Goal: Check status: Check status

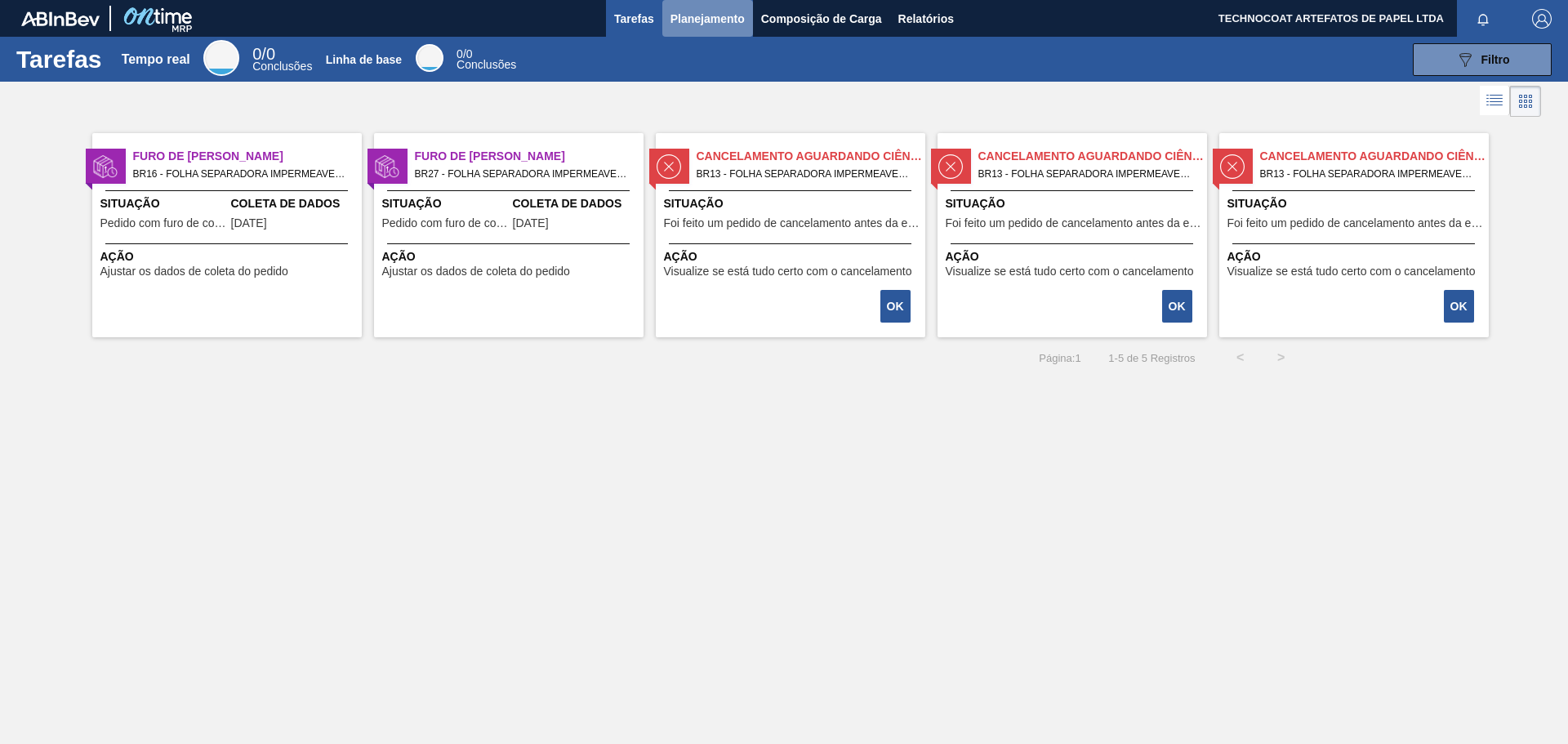
click at [704, 17] on font "Planejamento" at bounding box center [707, 18] width 74 height 13
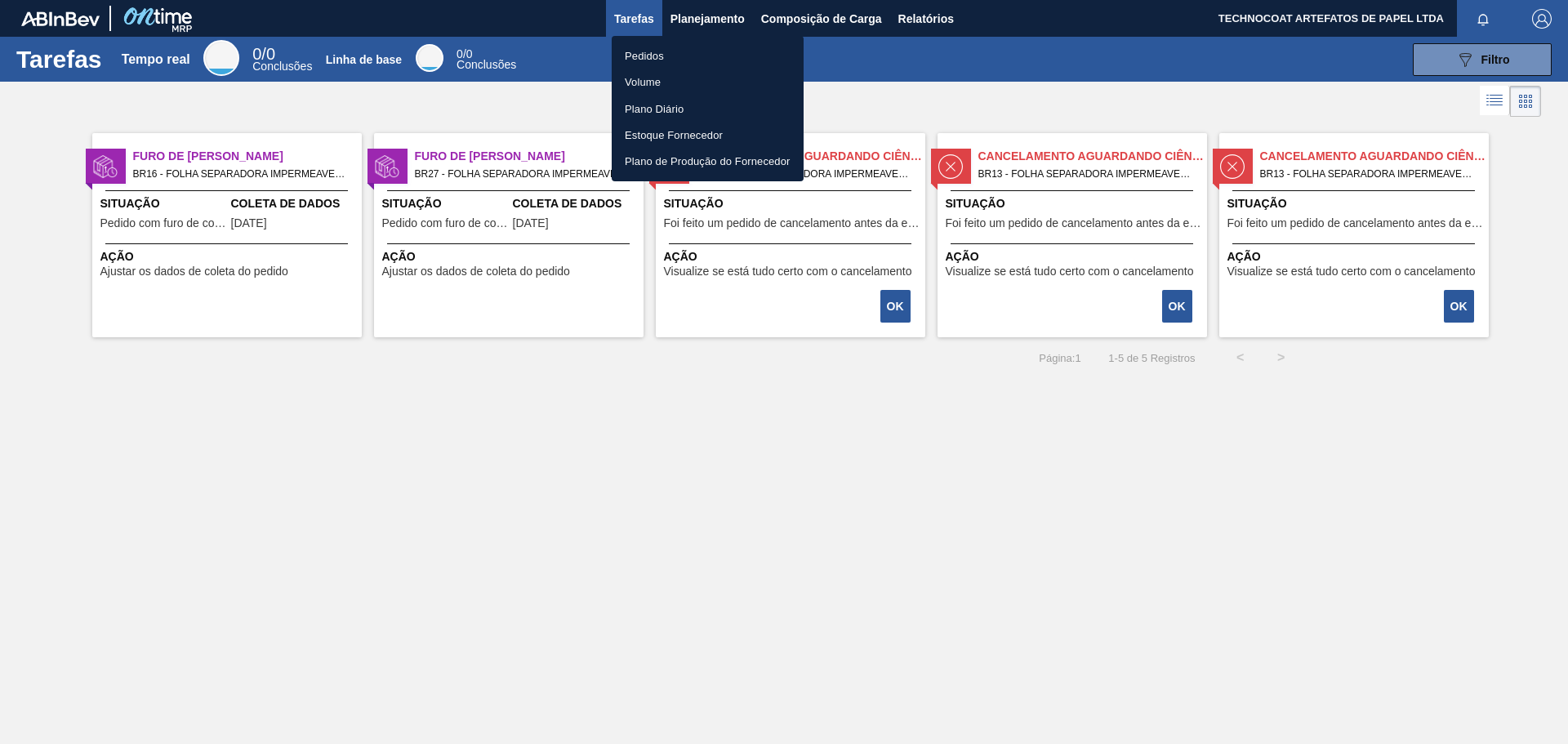
click at [663, 53] on font "Pedidos" at bounding box center [645, 55] width 40 height 12
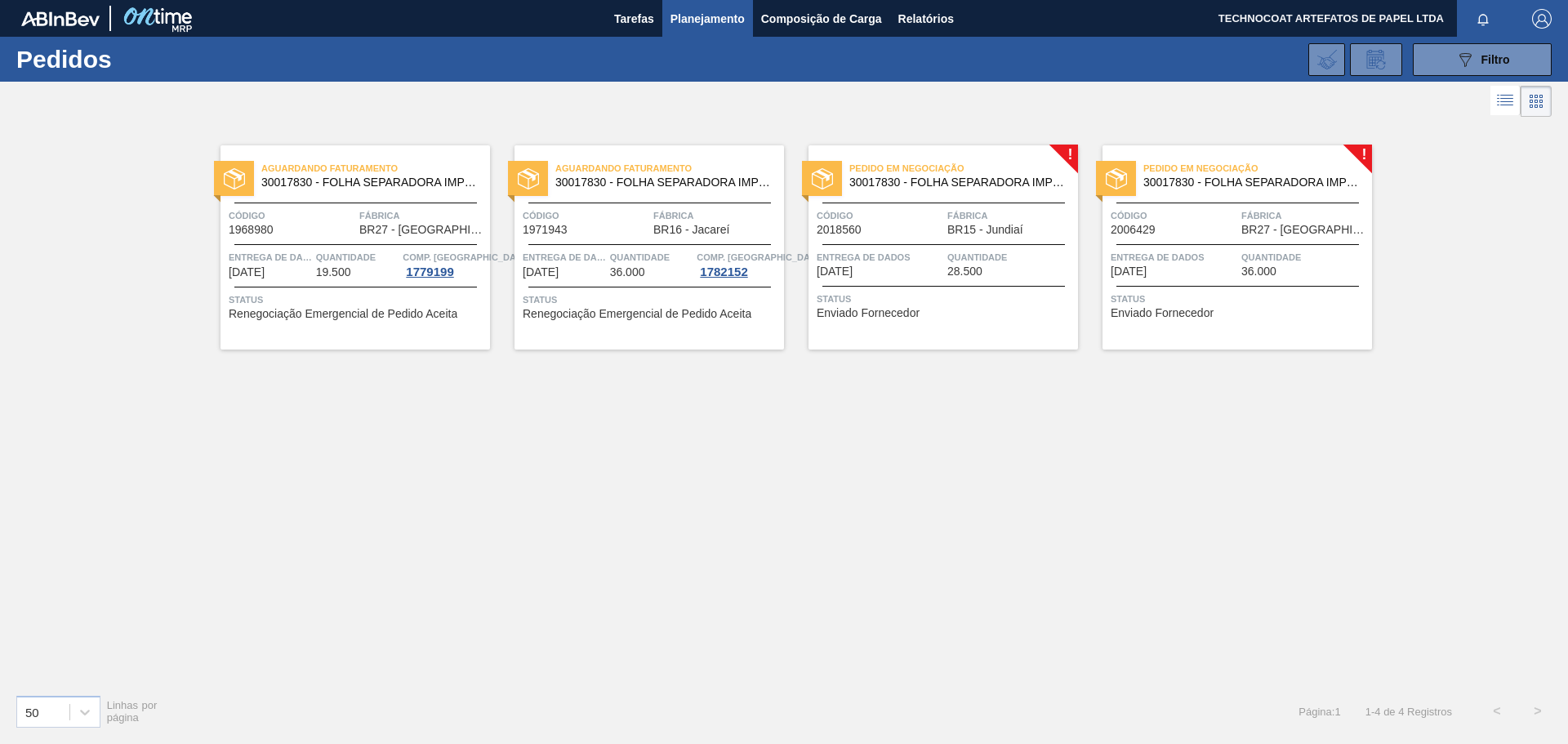
click at [1227, 167] on font "Pedido em Negociação" at bounding box center [1201, 168] width 115 height 10
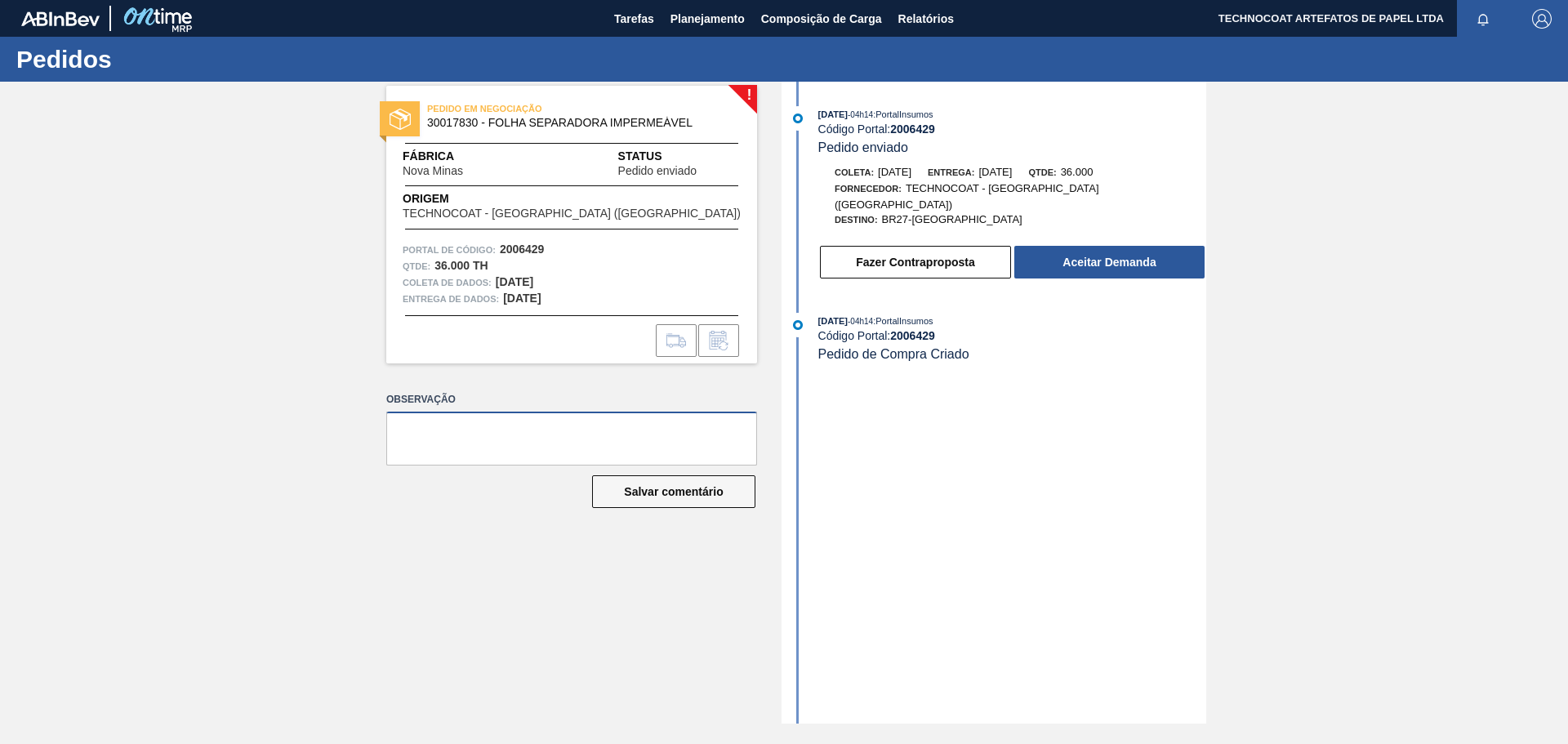
click at [572, 420] on textarea at bounding box center [572, 438] width 371 height 53
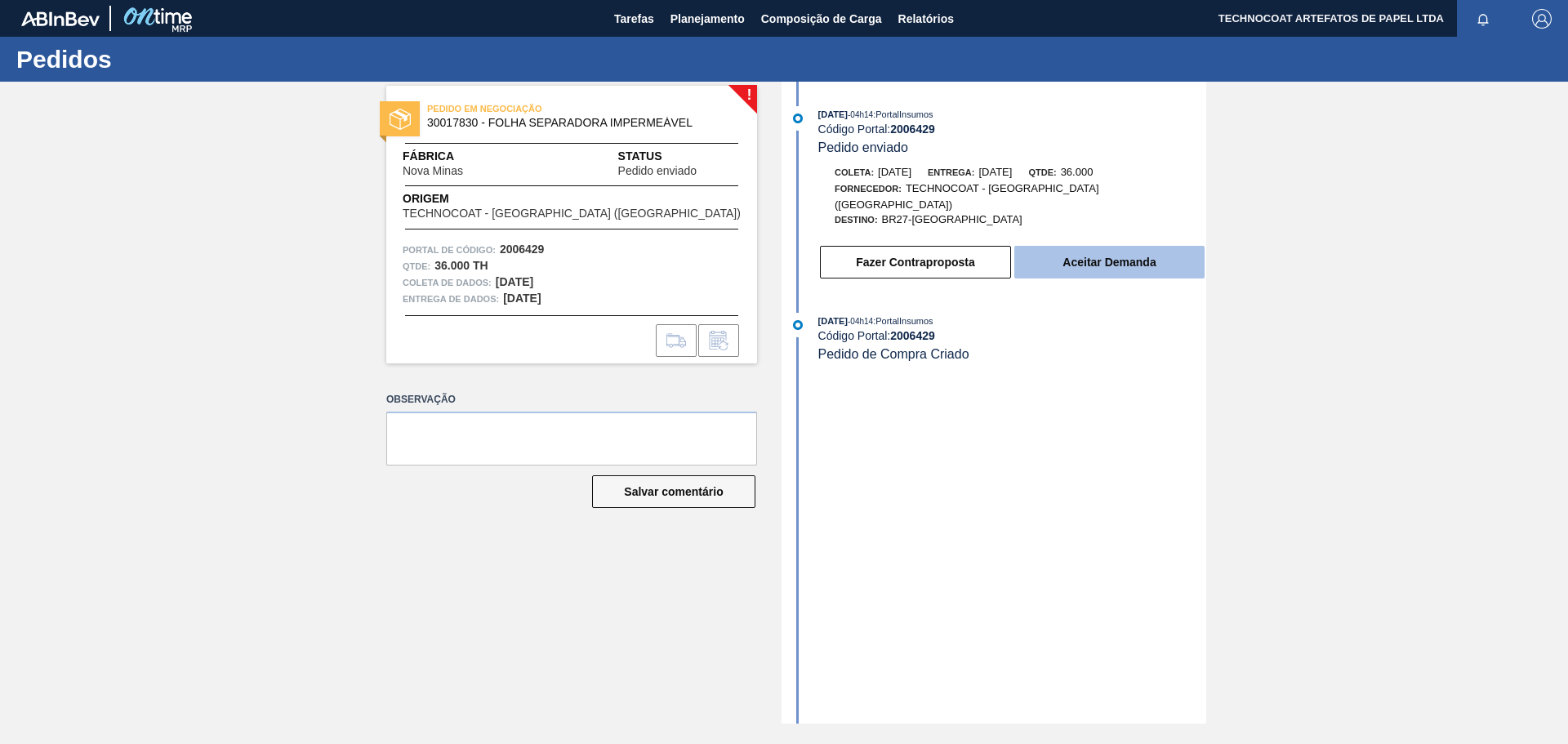
click at [1111, 255] on font "Aceitar Demanda" at bounding box center [1109, 261] width 93 height 13
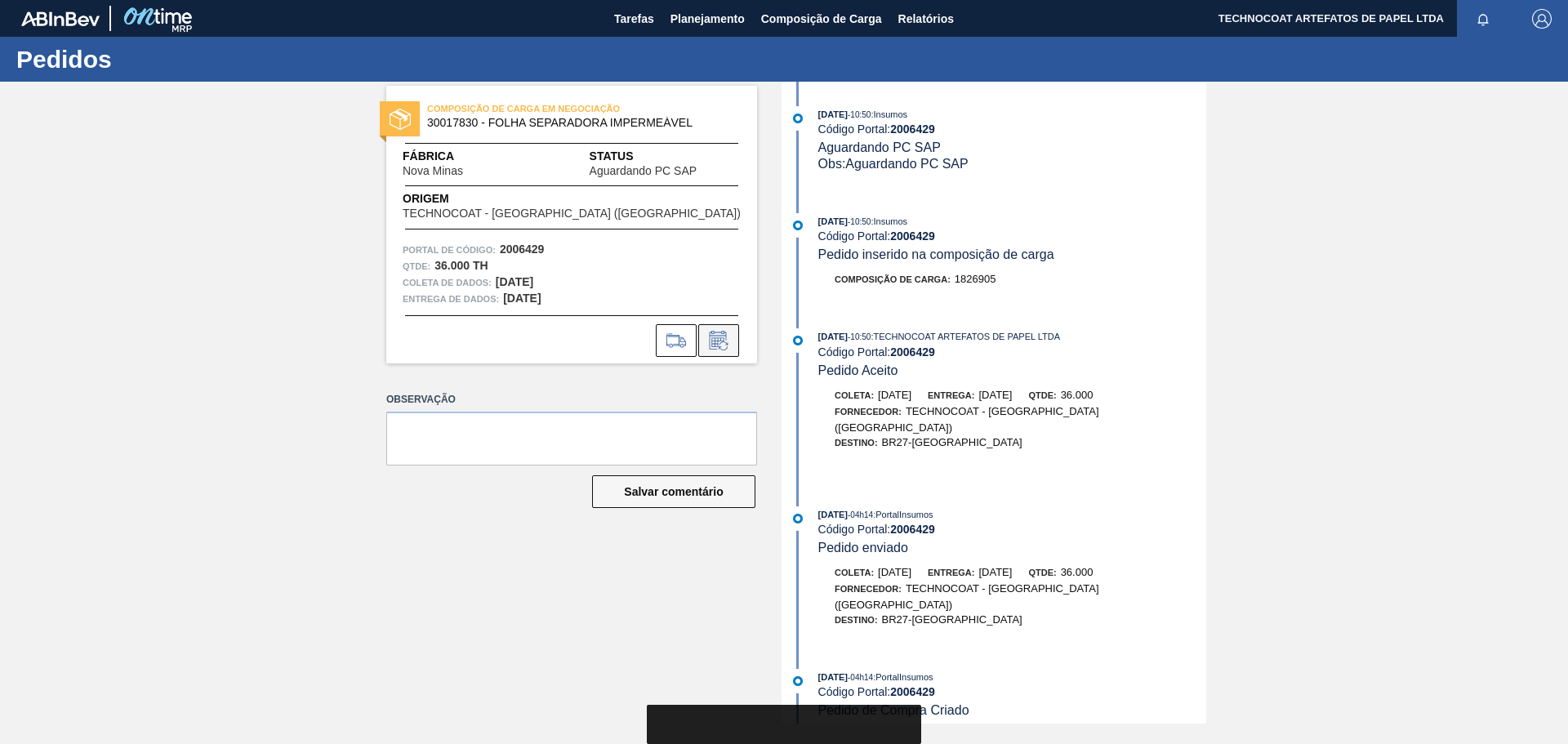
click at [718, 345] on icon at bounding box center [717, 342] width 12 height 10
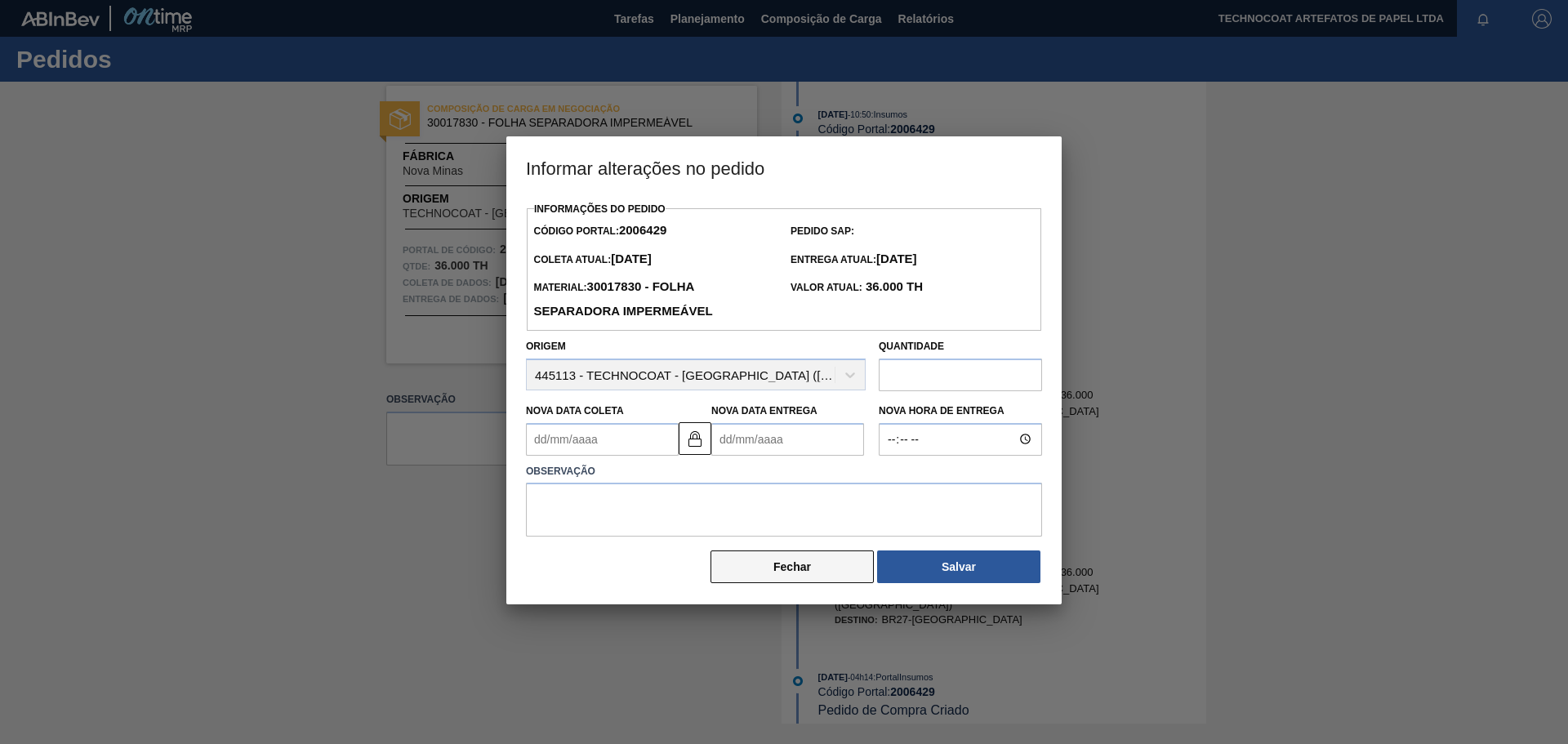
click at [794, 569] on font "Fechar" at bounding box center [792, 566] width 38 height 13
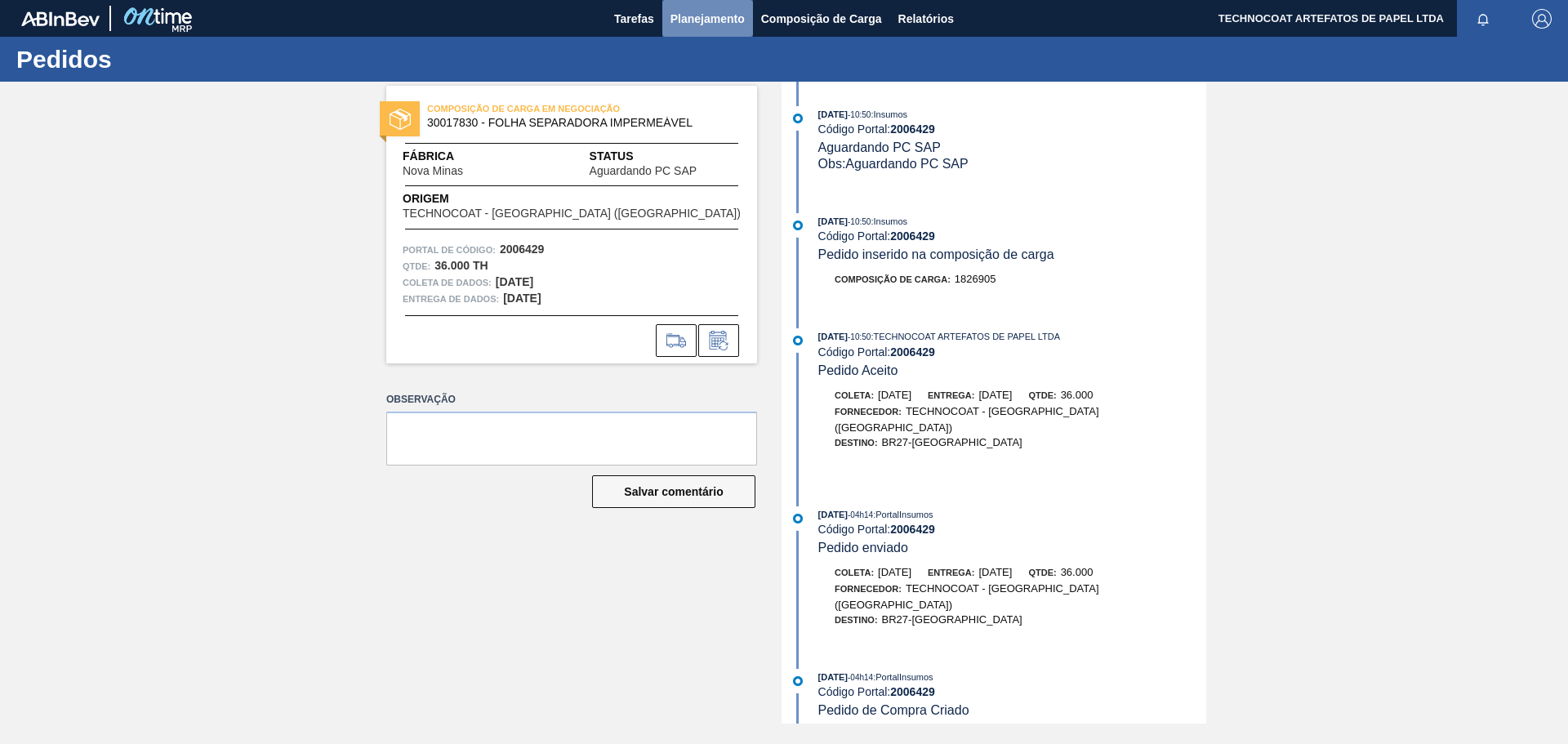
click at [714, 21] on font "Planejamento" at bounding box center [707, 18] width 74 height 13
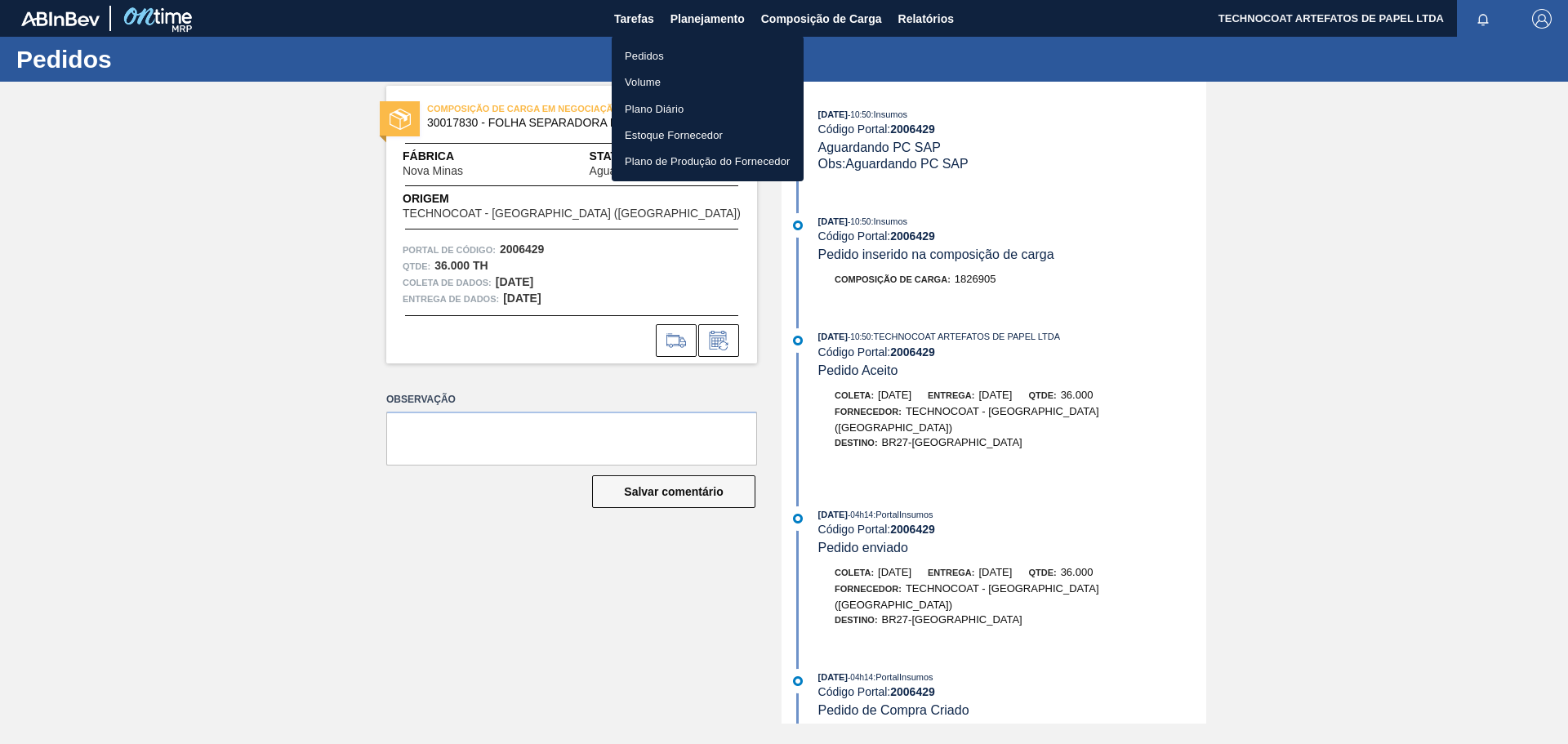
click at [692, 57] on li "Pedidos" at bounding box center [707, 55] width 192 height 26
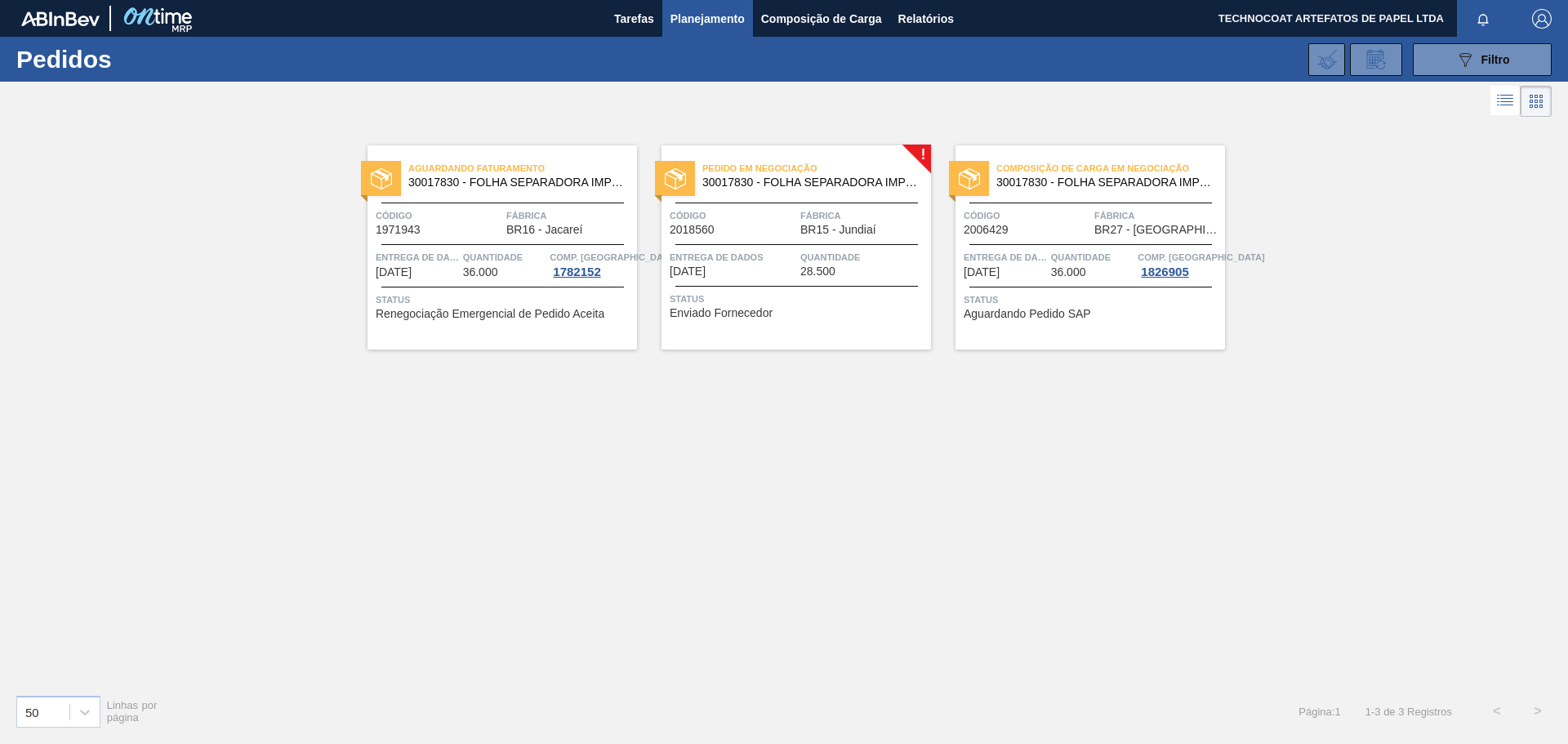
click at [685, 9] on font "Planejamento" at bounding box center [707, 19] width 74 height 20
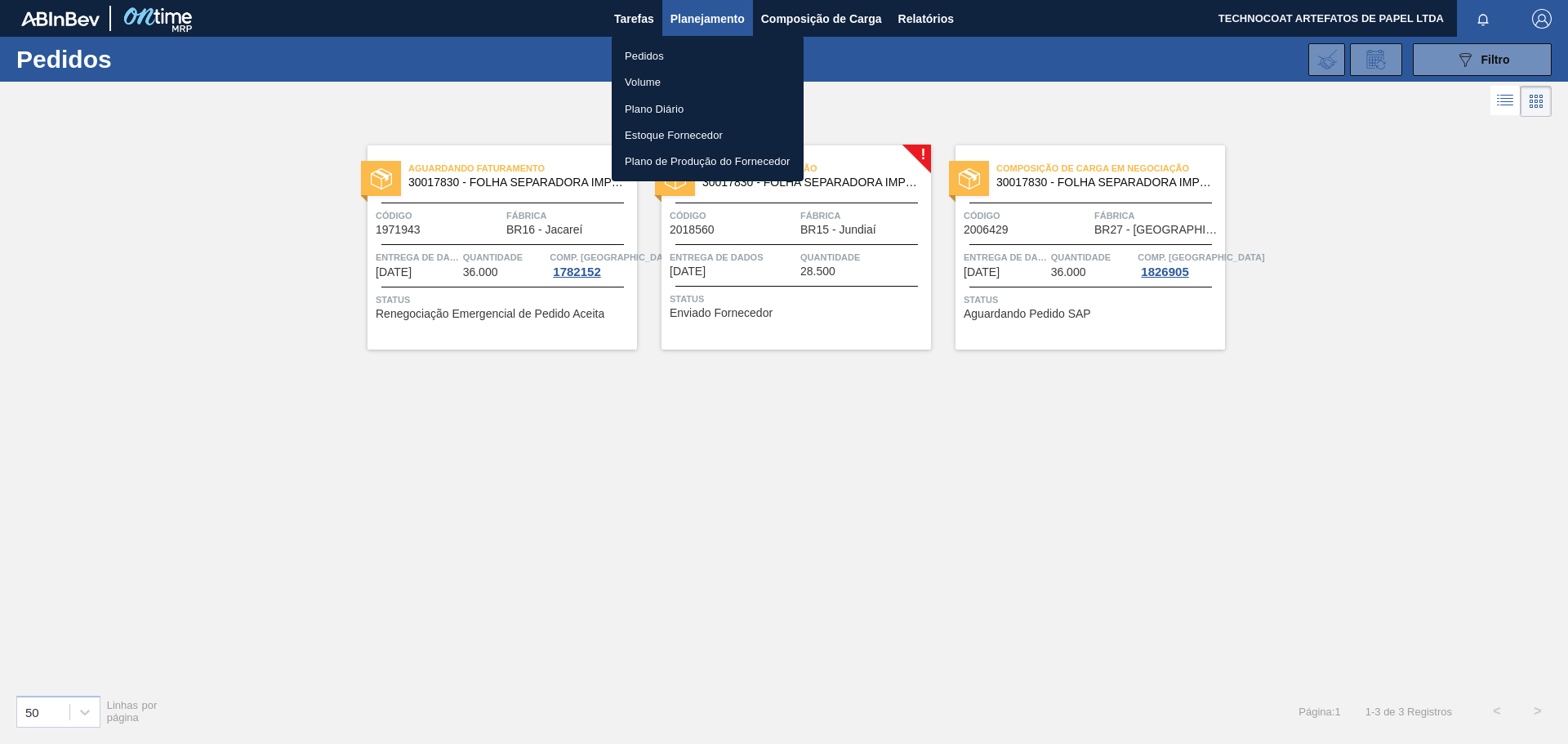
click at [668, 49] on li "Pedidos" at bounding box center [707, 55] width 192 height 26
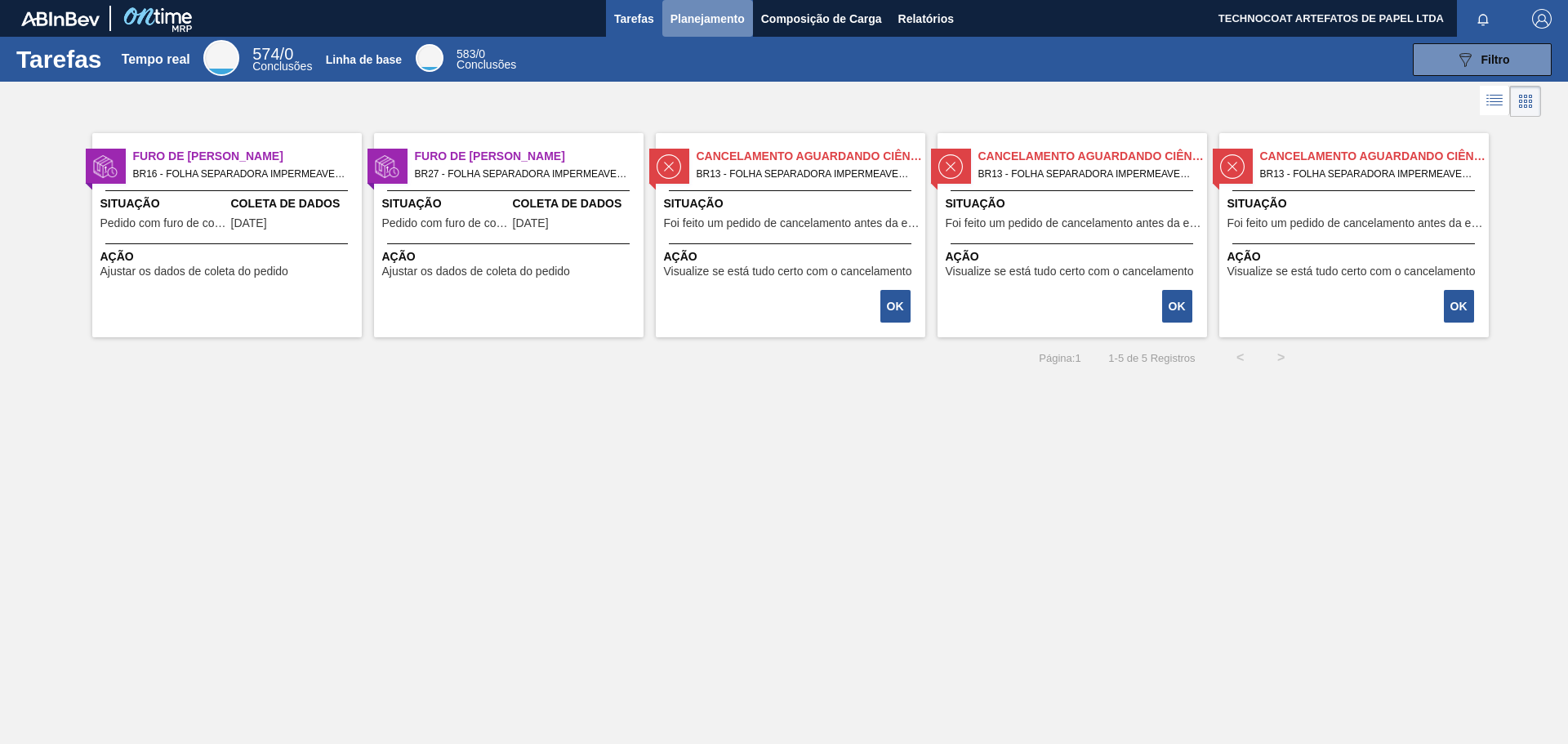
click at [695, 23] on font "Planejamento" at bounding box center [707, 18] width 74 height 13
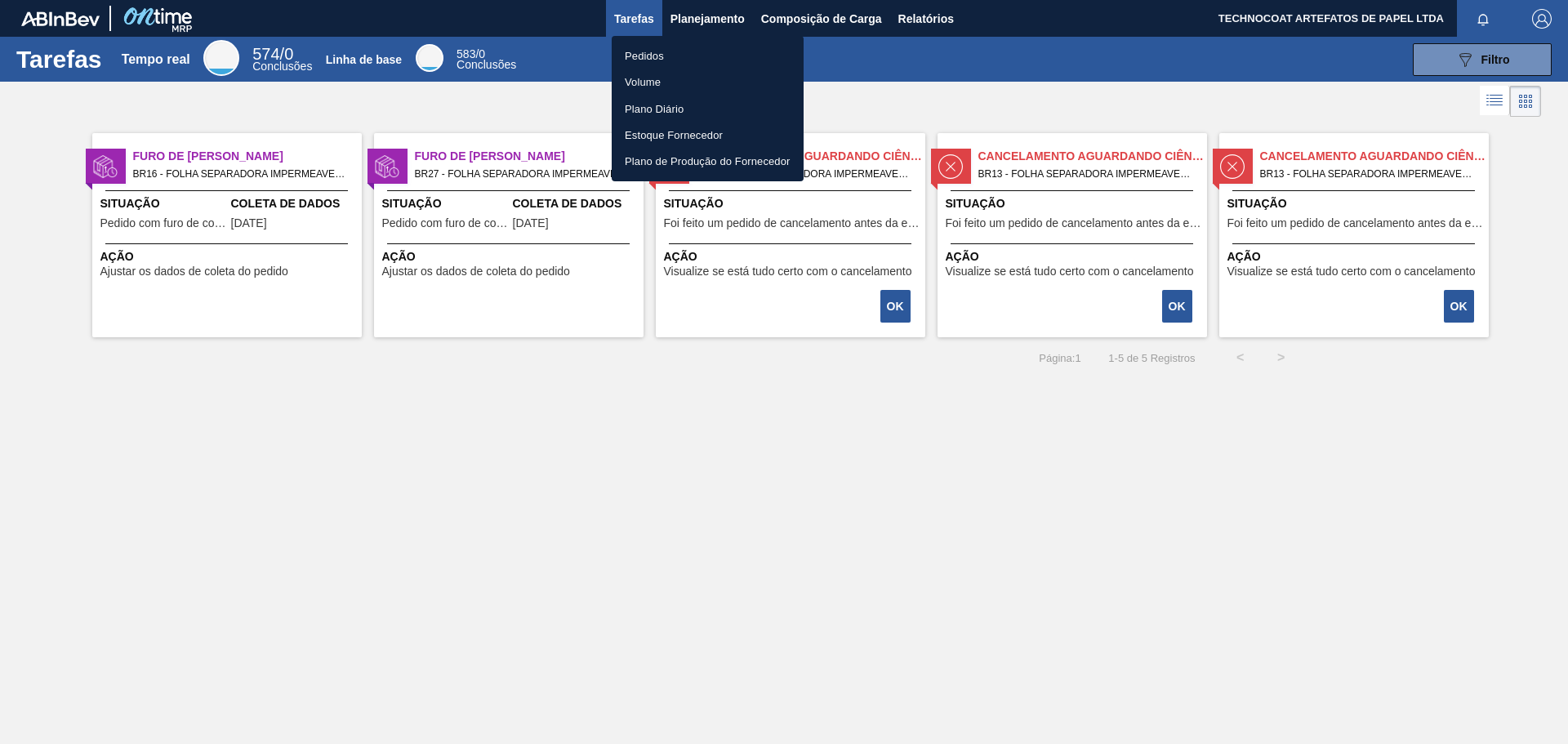
click at [677, 48] on li "Pedidos" at bounding box center [707, 55] width 192 height 26
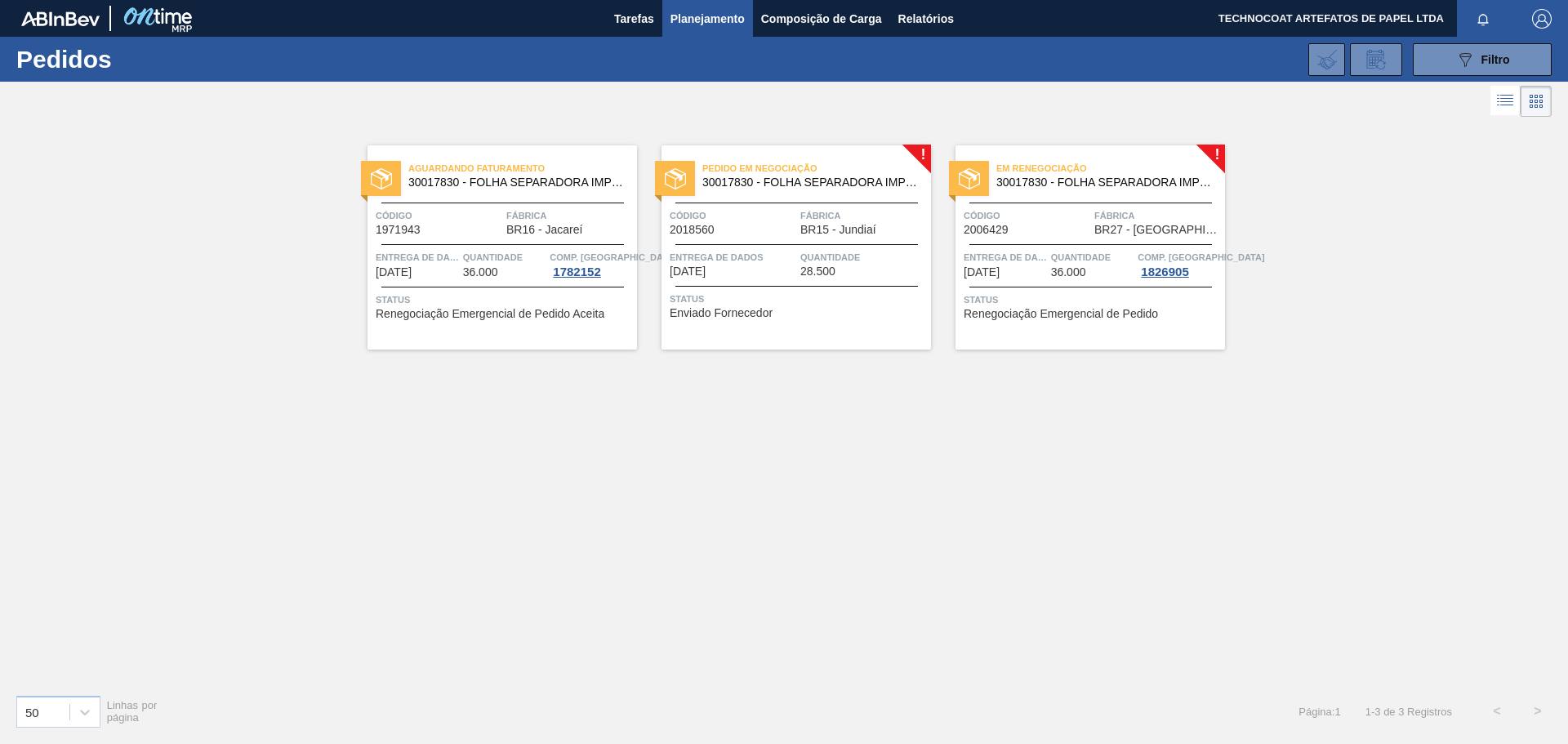
click at [1080, 157] on div "Em renegociação 30017830 - FOLHA SEPARADORA IMPERMEÁVEL" at bounding box center [1090, 171] width 269 height 29
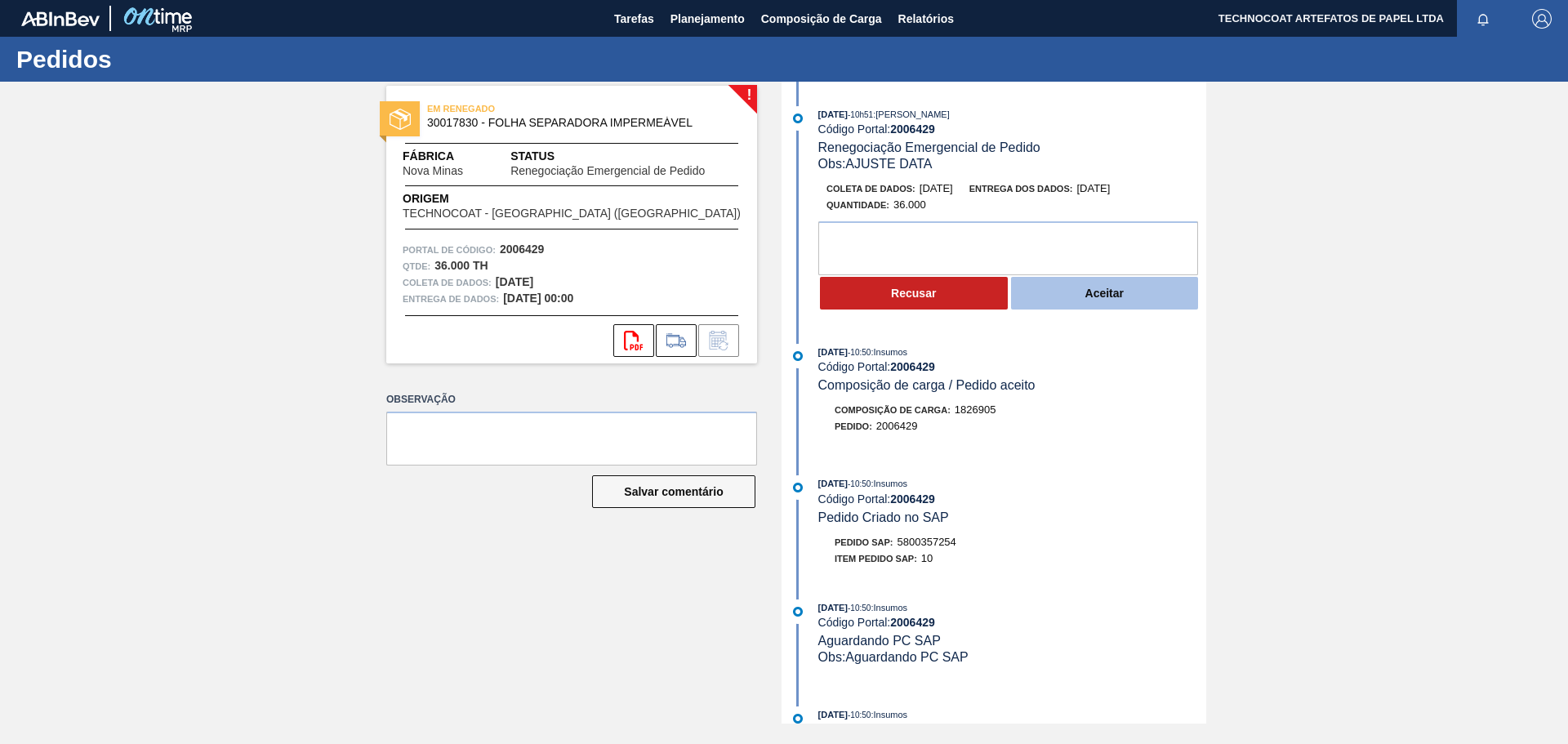
click at [1075, 294] on button "Aceitar" at bounding box center [1105, 293] width 188 height 33
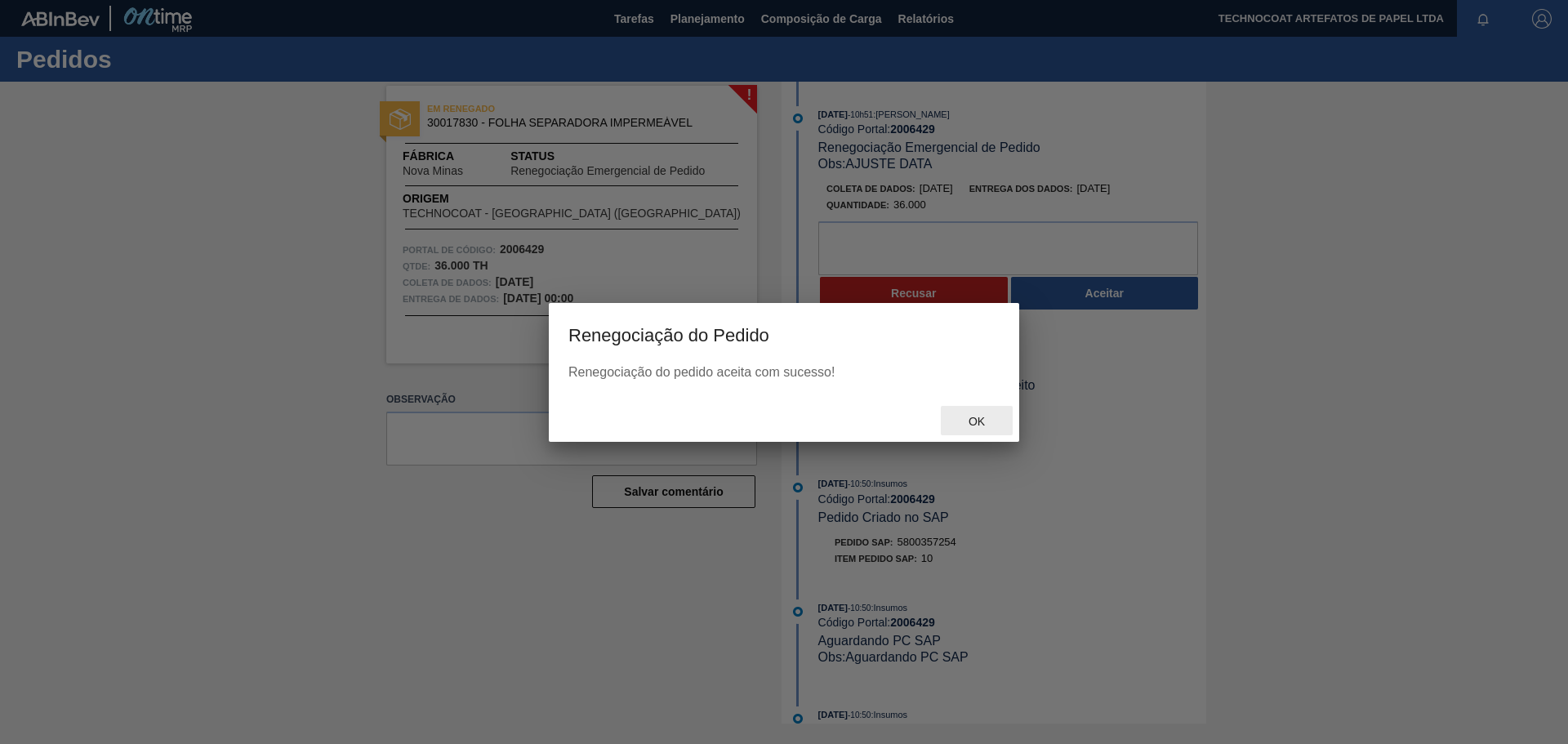
click at [968, 415] on span "OK" at bounding box center [976, 420] width 43 height 13
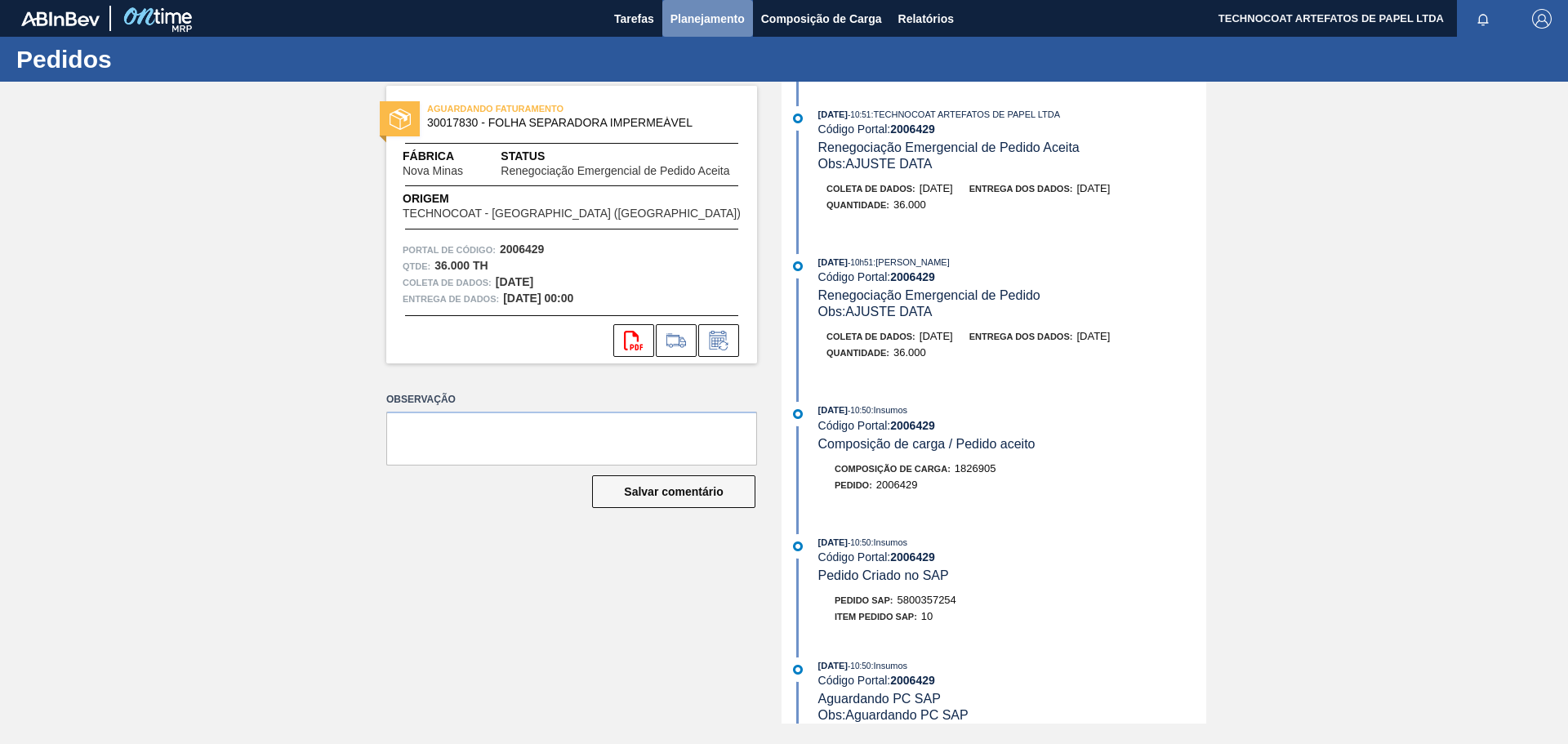
click at [686, 19] on font "Planejamento" at bounding box center [707, 18] width 74 height 13
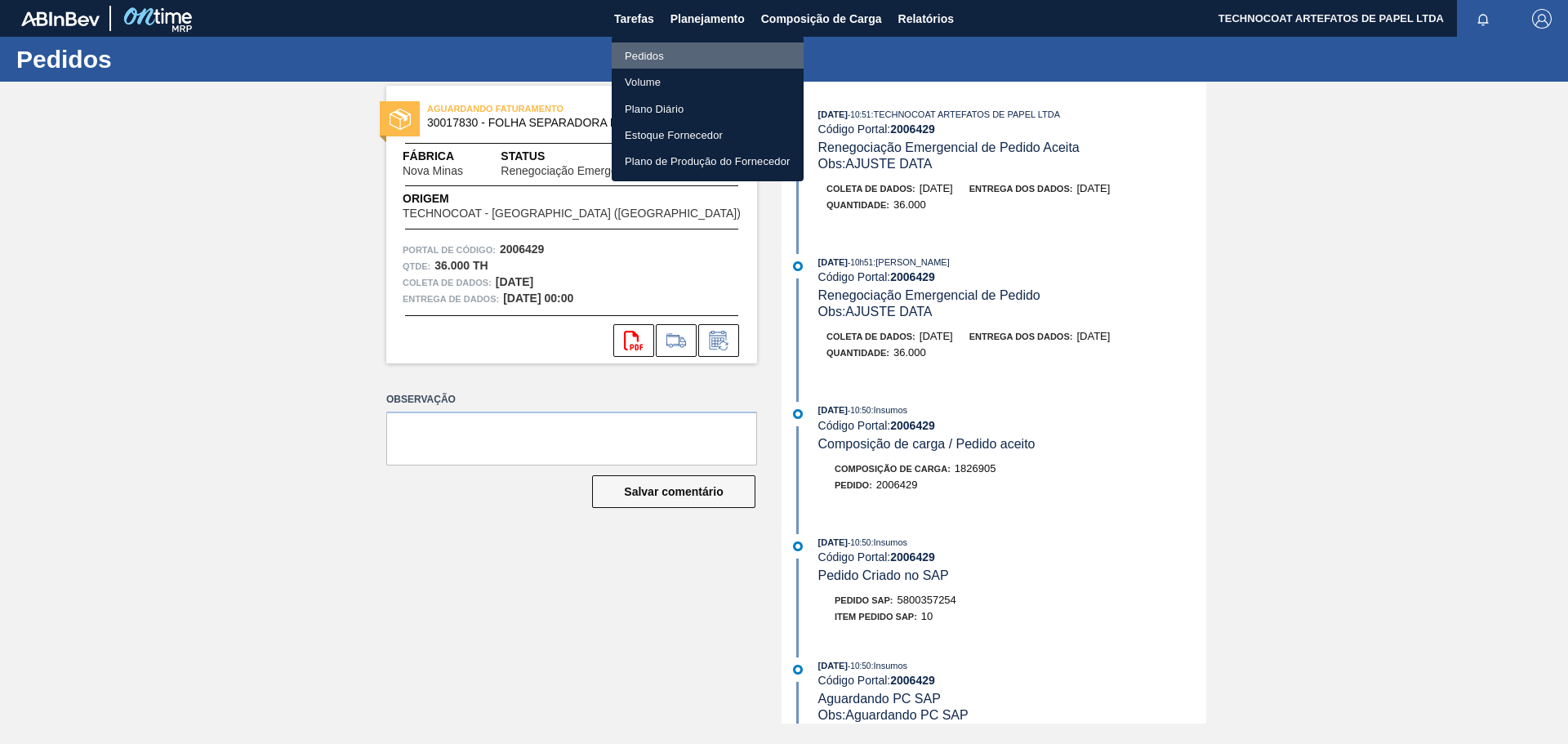
click at [674, 50] on li "Pedidos" at bounding box center [707, 55] width 192 height 26
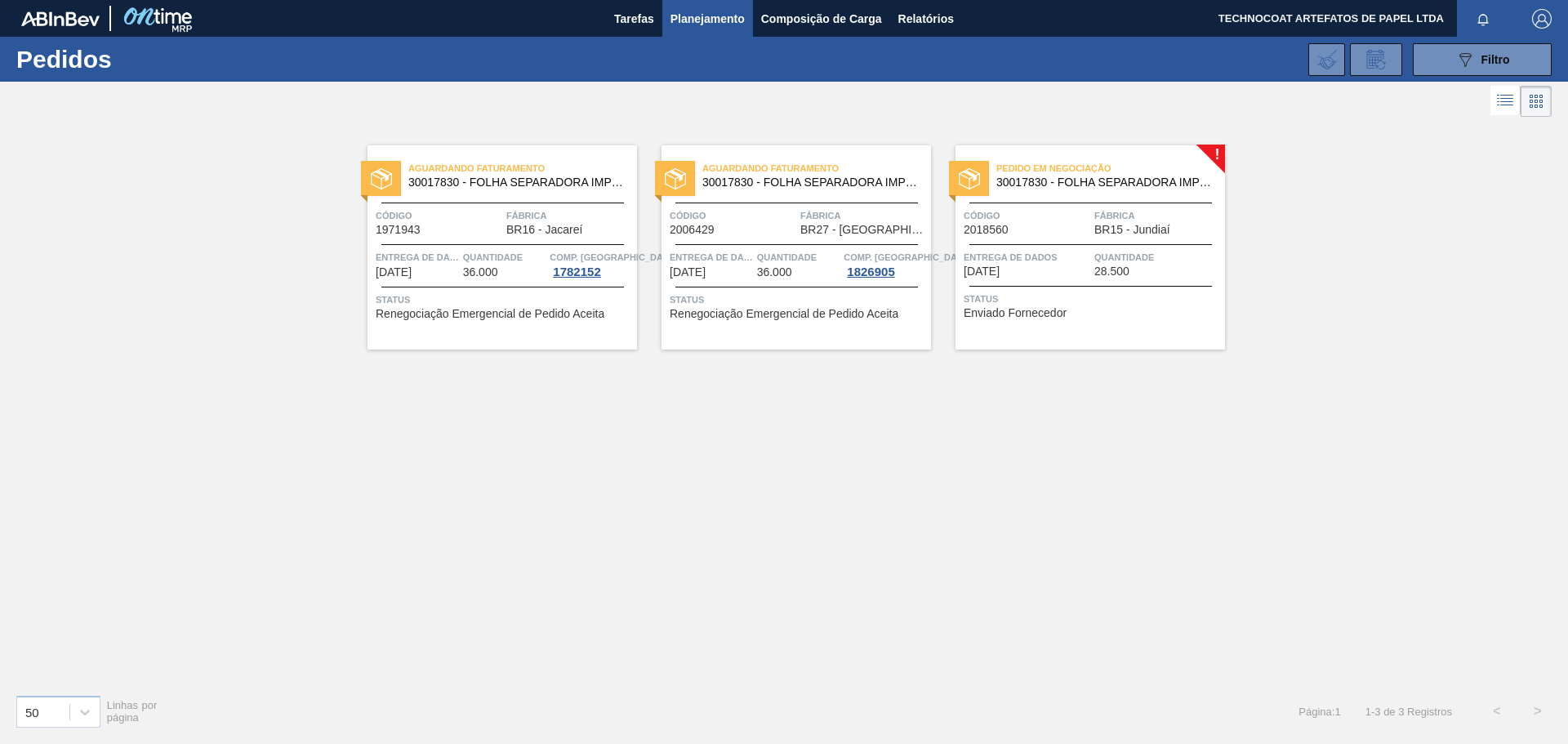
drag, startPoint x: 1094, startPoint y: 611, endPoint x: 980, endPoint y: 623, distance: 114.6
click at [1089, 611] on div "Aguardando Faturamento 30017830 - FOLHA SEPARADORA IMPERMEÁVEL Código 1971943 F…" at bounding box center [784, 401] width 1568 height 560
click at [766, 173] on span "Aguardando Faturamento" at bounding box center [816, 168] width 229 height 17
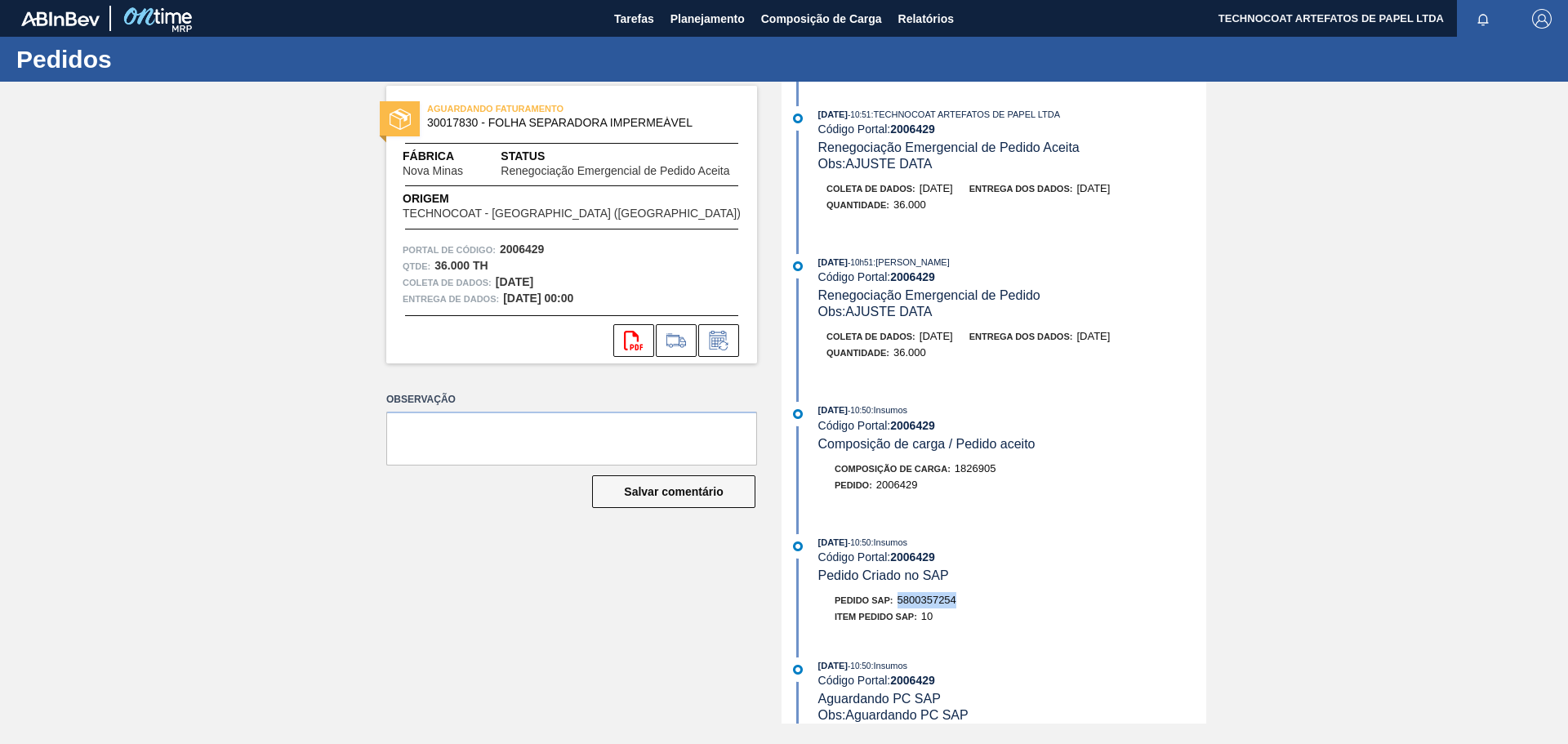
drag, startPoint x: 958, startPoint y: 599, endPoint x: 900, endPoint y: 602, distance: 58.1
click at [900, 602] on div "Pedido SAP: 5800357254" at bounding box center [1012, 601] width 388 height 17
copy font "5800357254"
click at [635, 606] on div "AGUARDANDO FATURAMENTO 30017830 - FOLHA SEPARADORA IMPERMEÁVEL Fábrica Nova Min…" at bounding box center [560, 403] width 396 height 642
click at [725, 11] on font "Planejamento" at bounding box center [707, 19] width 74 height 20
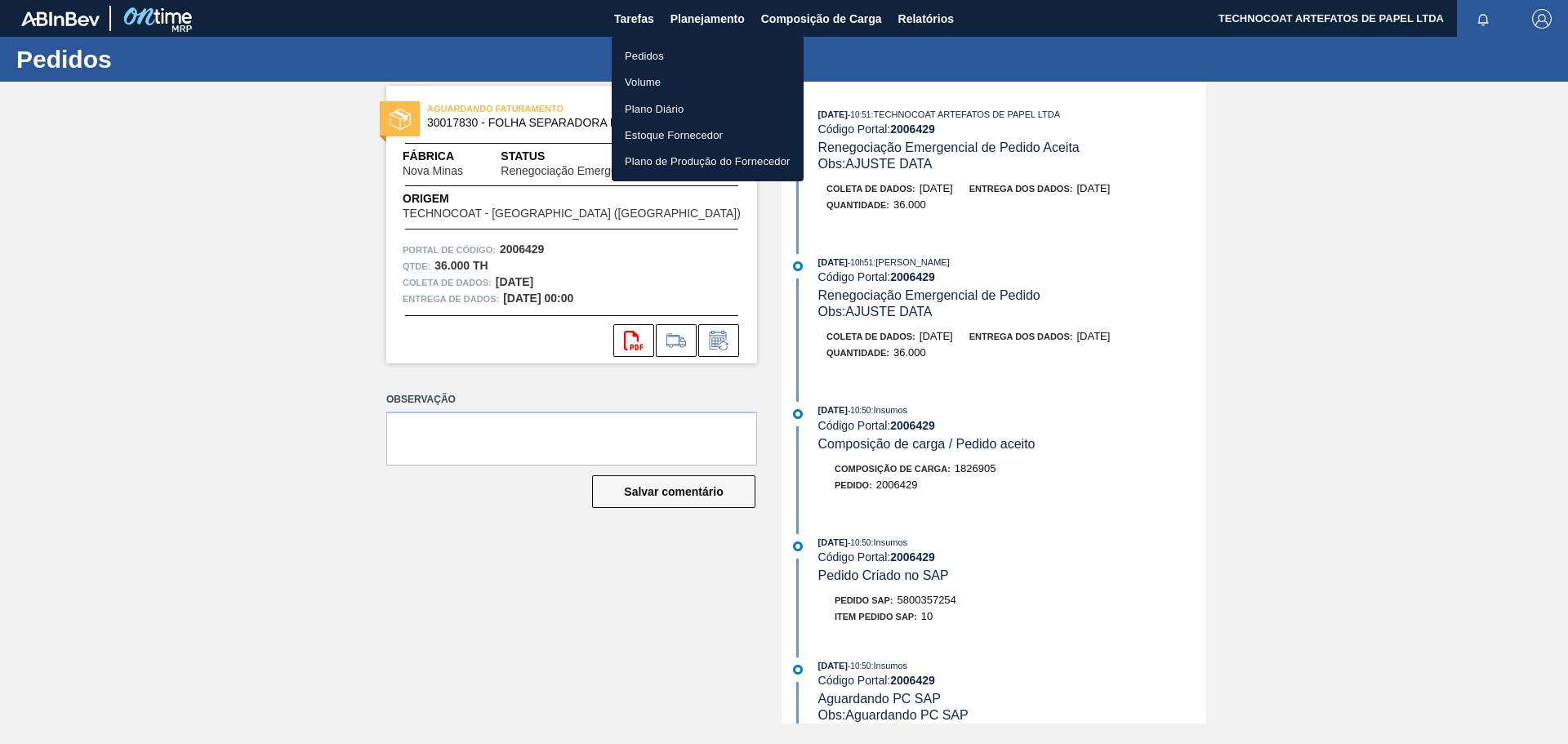
click at [695, 52] on li "Pedidos" at bounding box center [707, 55] width 192 height 26
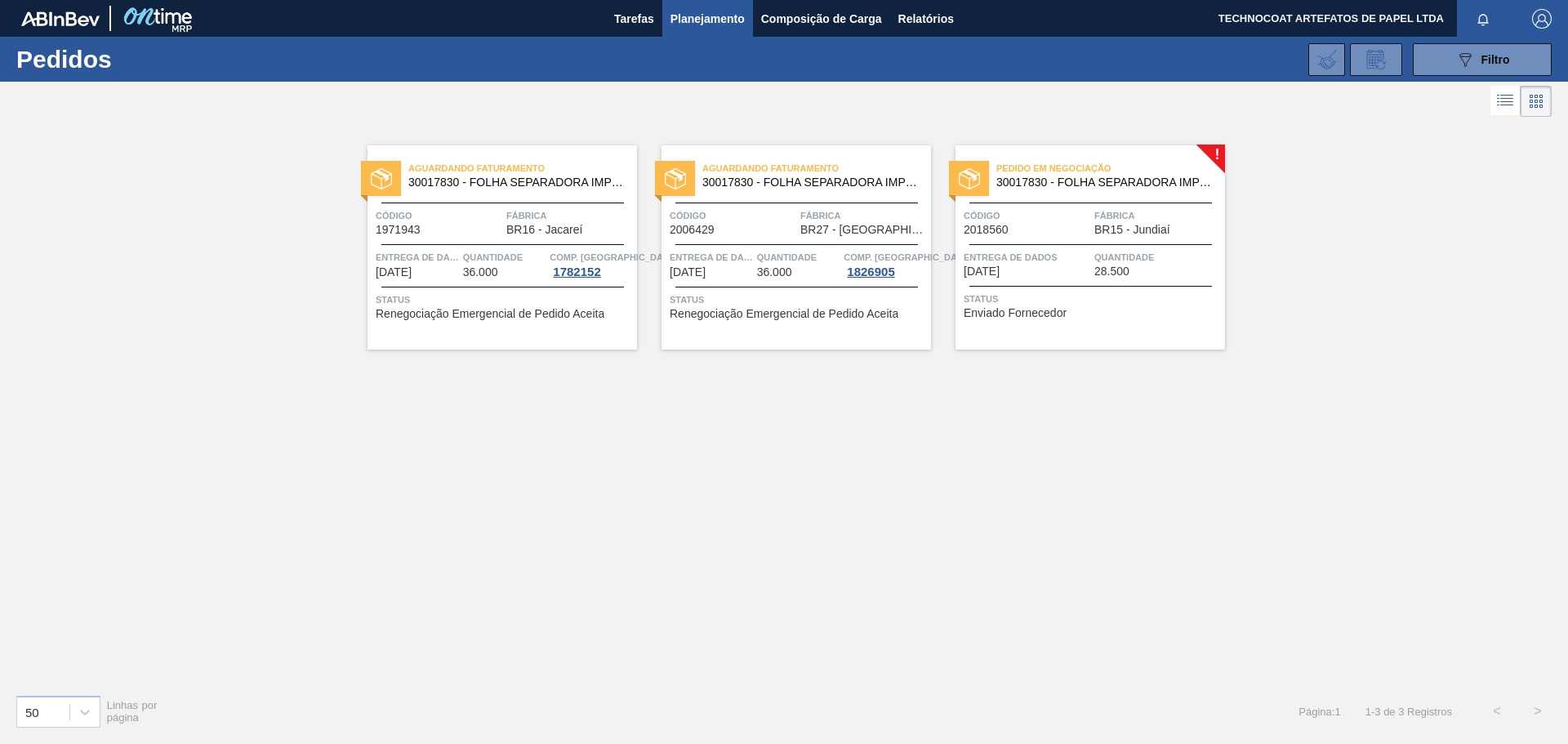
click at [1011, 164] on font "Pedido em Negociação" at bounding box center [1054, 168] width 115 height 10
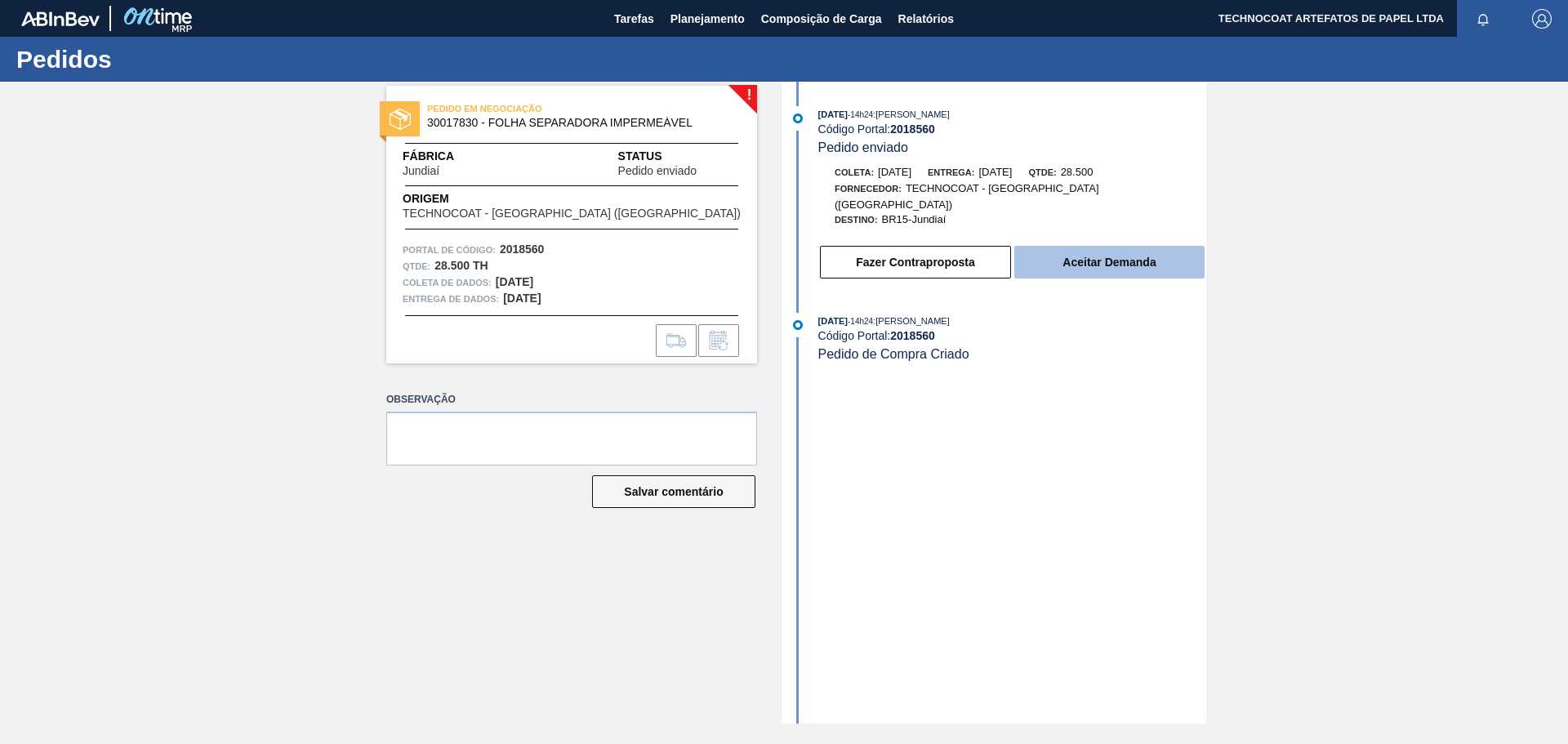
click at [1076, 255] on font "Aceitar Demanda" at bounding box center [1109, 261] width 93 height 13
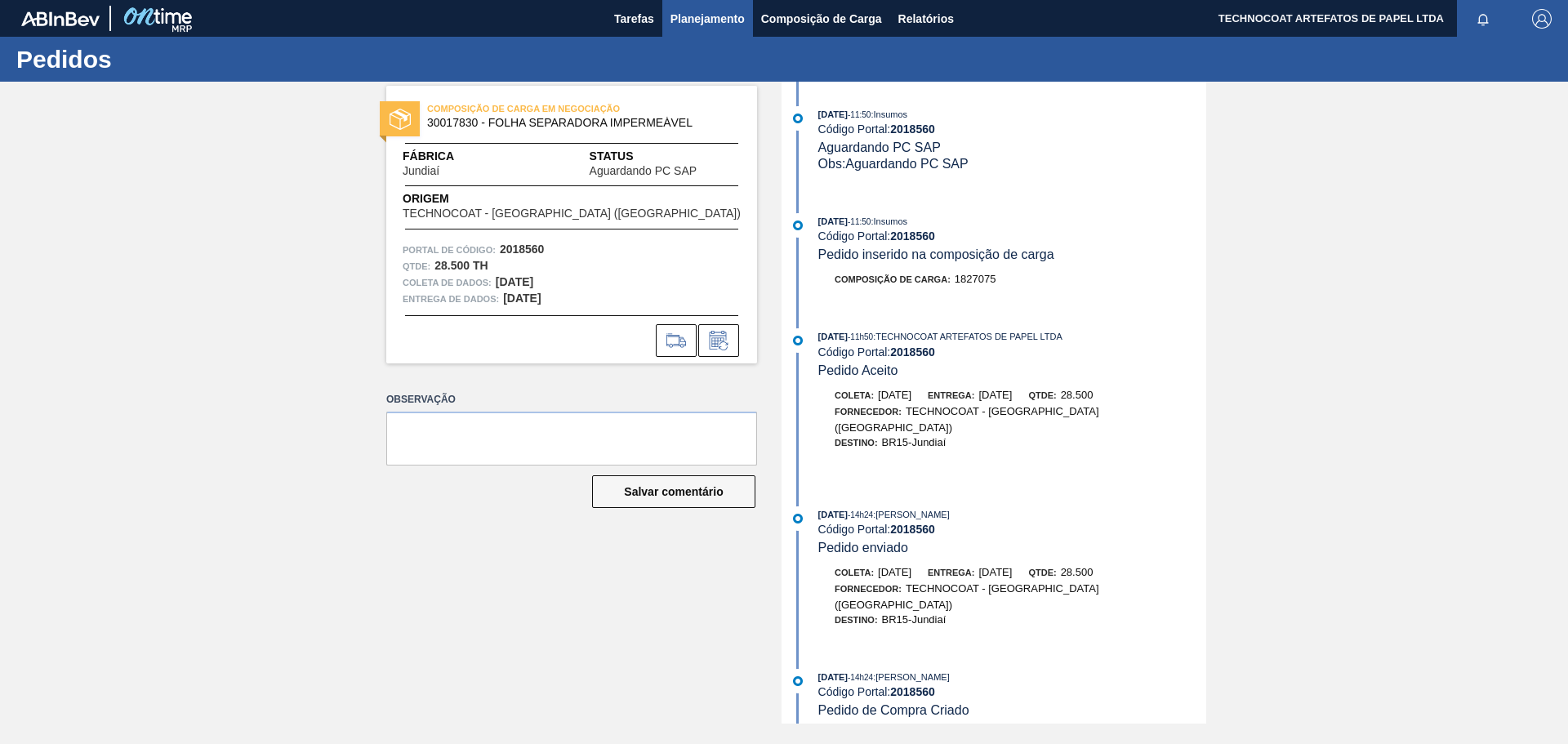
click at [722, 12] on font "Planejamento" at bounding box center [707, 18] width 74 height 13
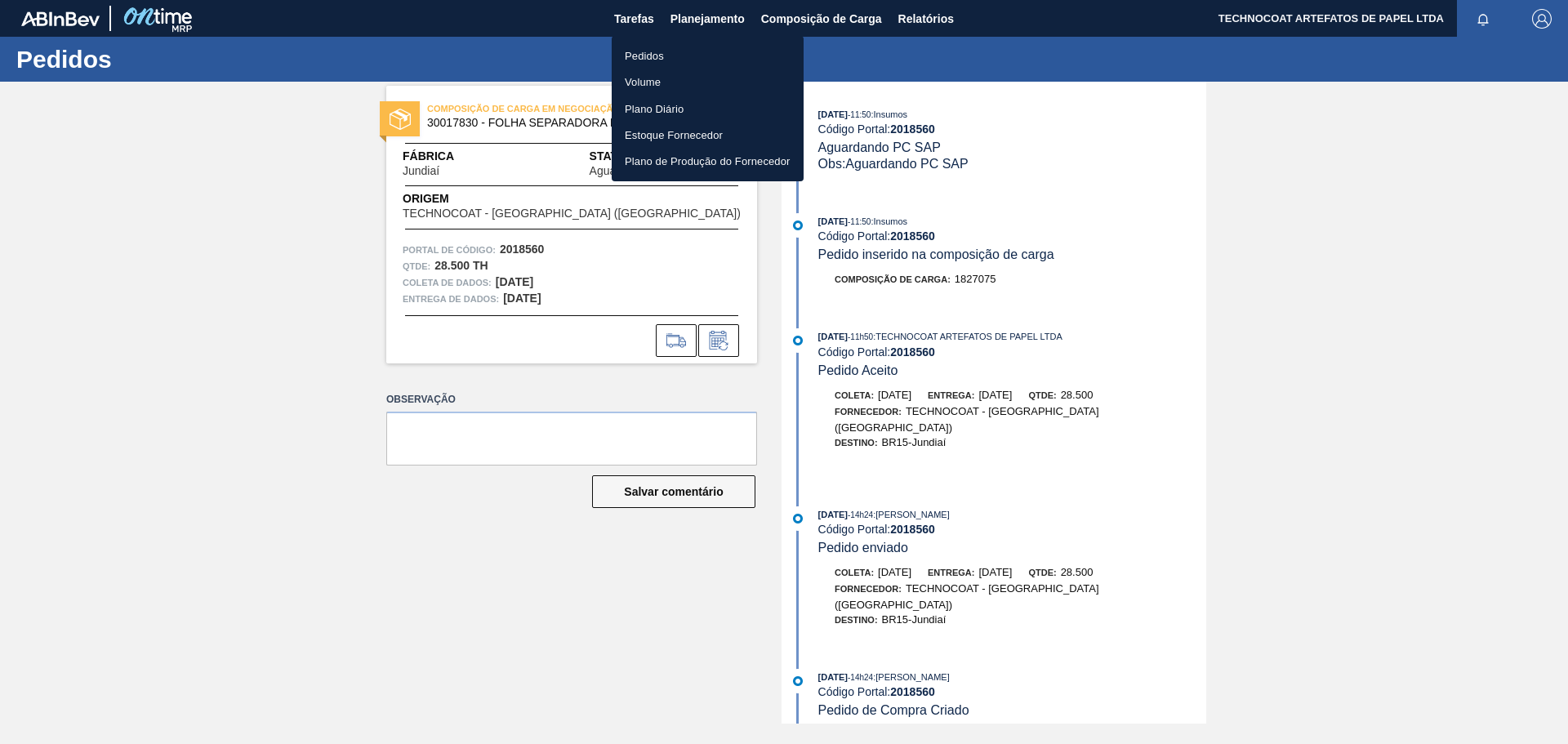
click at [687, 53] on li "Pedidos" at bounding box center [707, 55] width 192 height 26
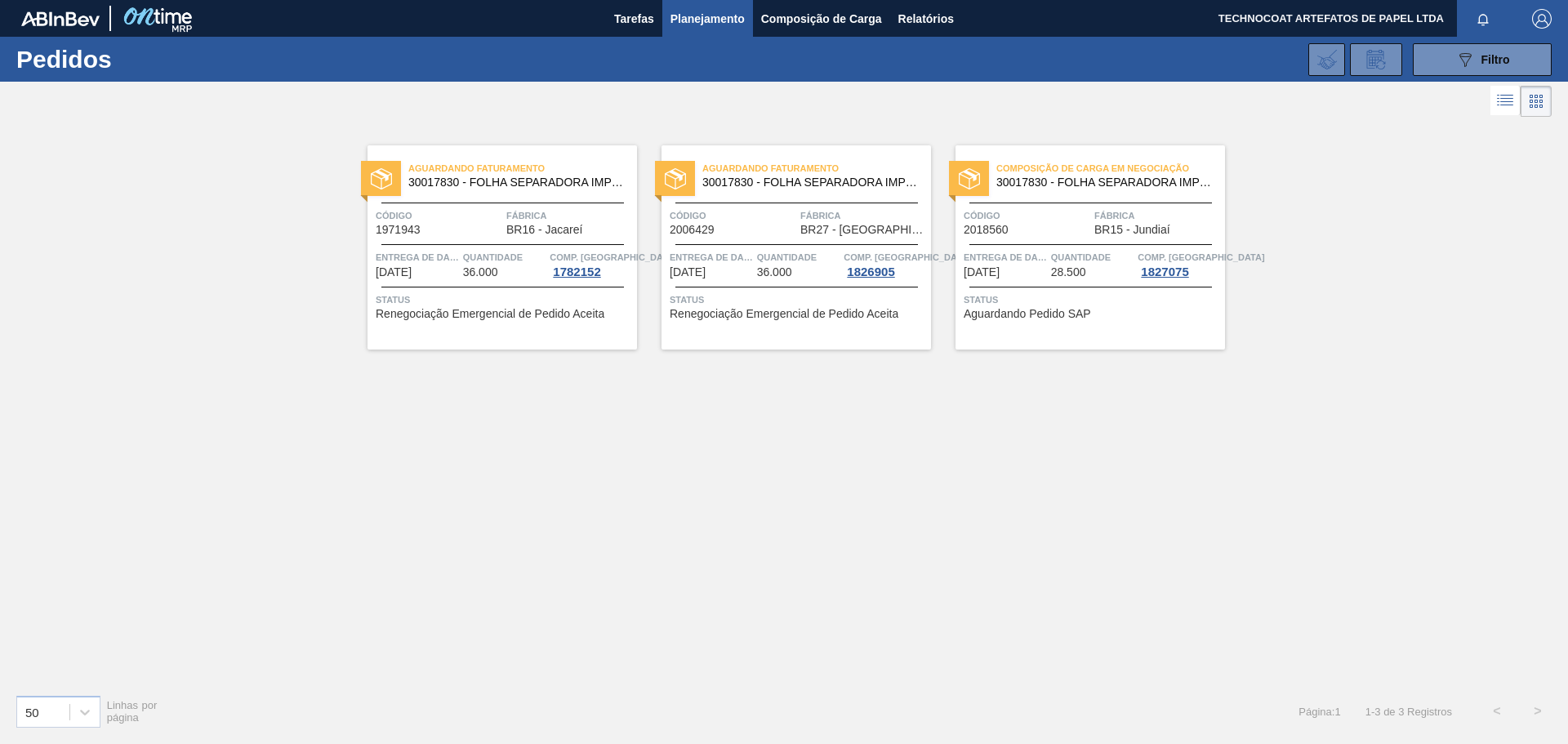
click at [1057, 174] on span "Composição de Carga em Negociação" at bounding box center [1110, 168] width 229 height 17
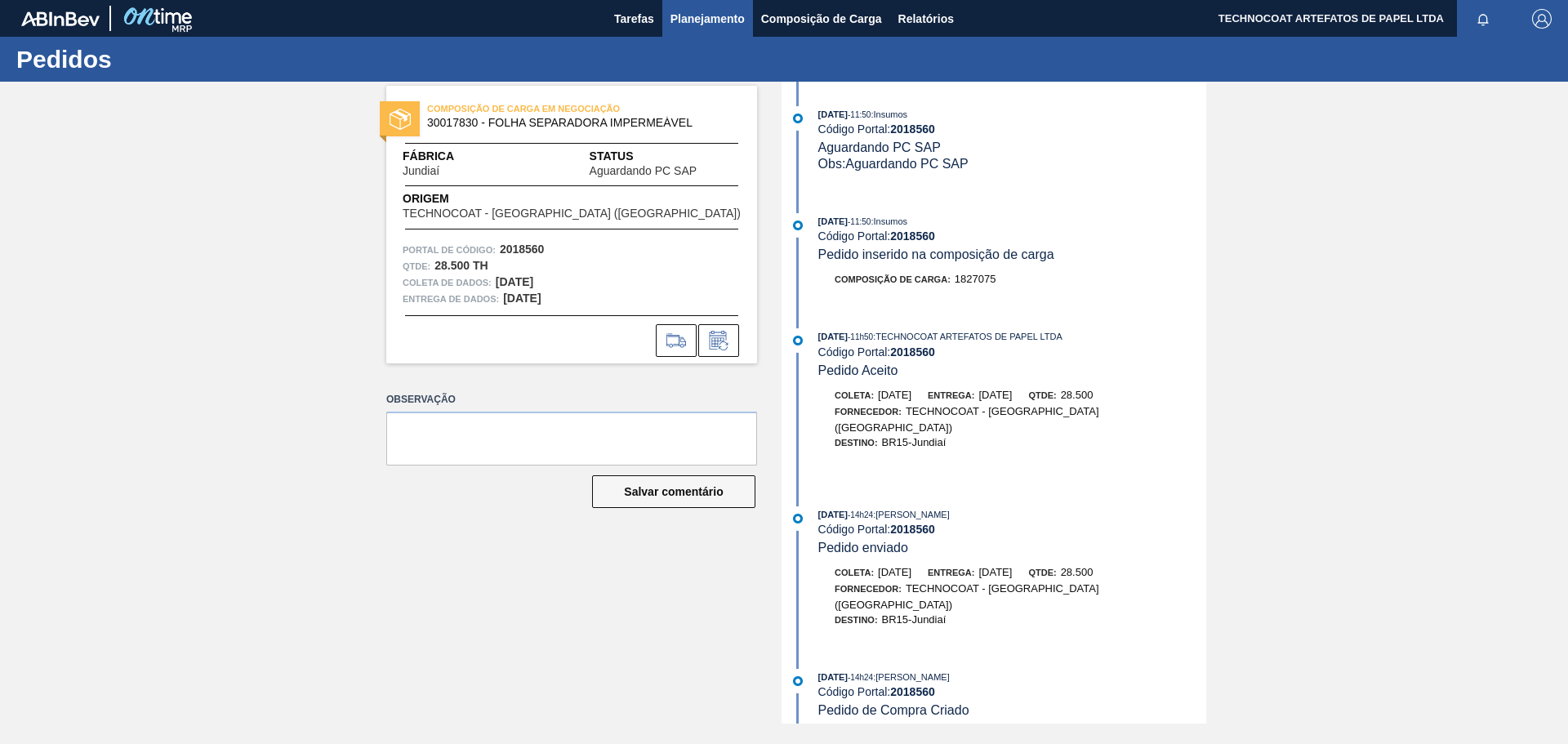
click at [719, 20] on font "Planejamento" at bounding box center [707, 18] width 74 height 13
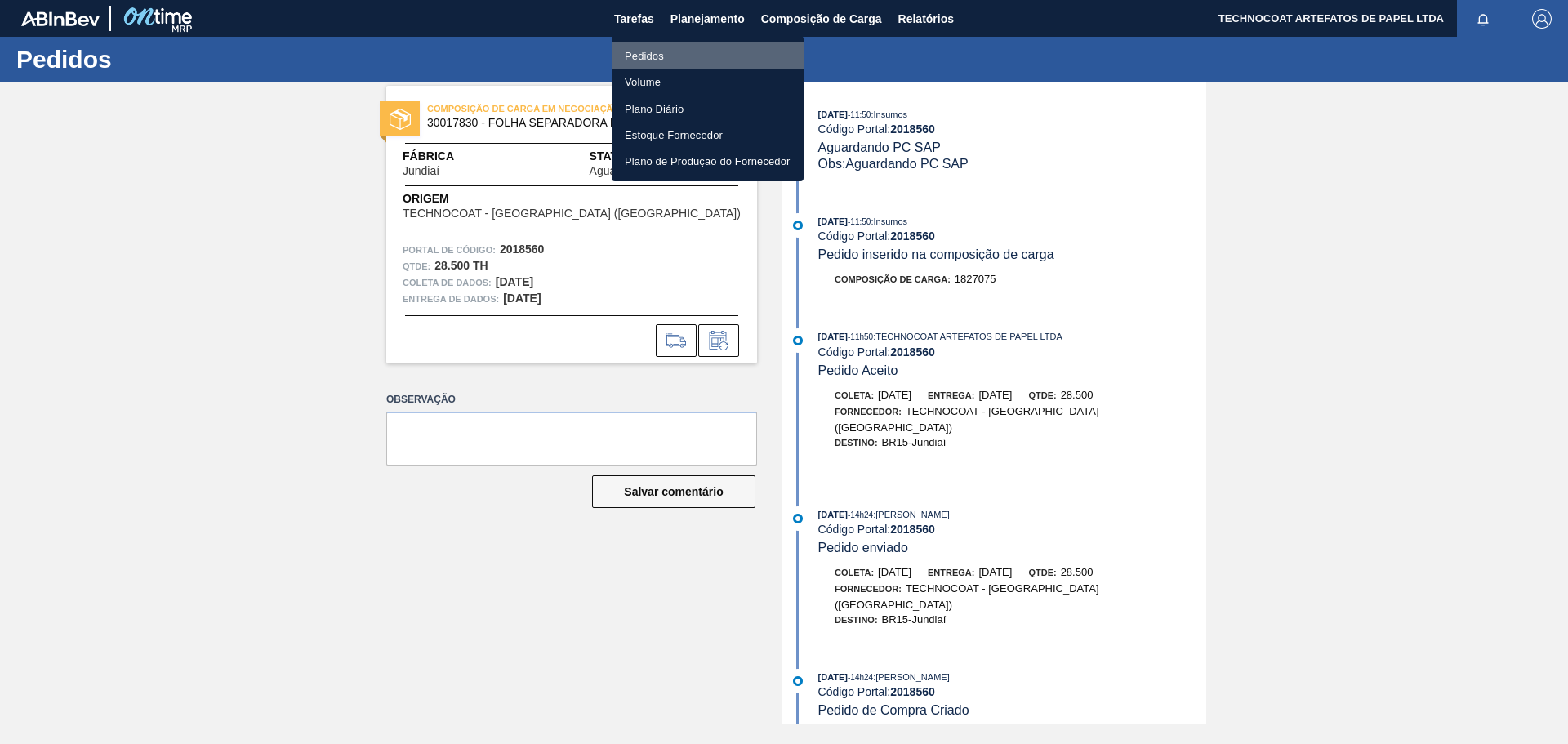
click at [707, 53] on li "Pedidos" at bounding box center [707, 55] width 192 height 26
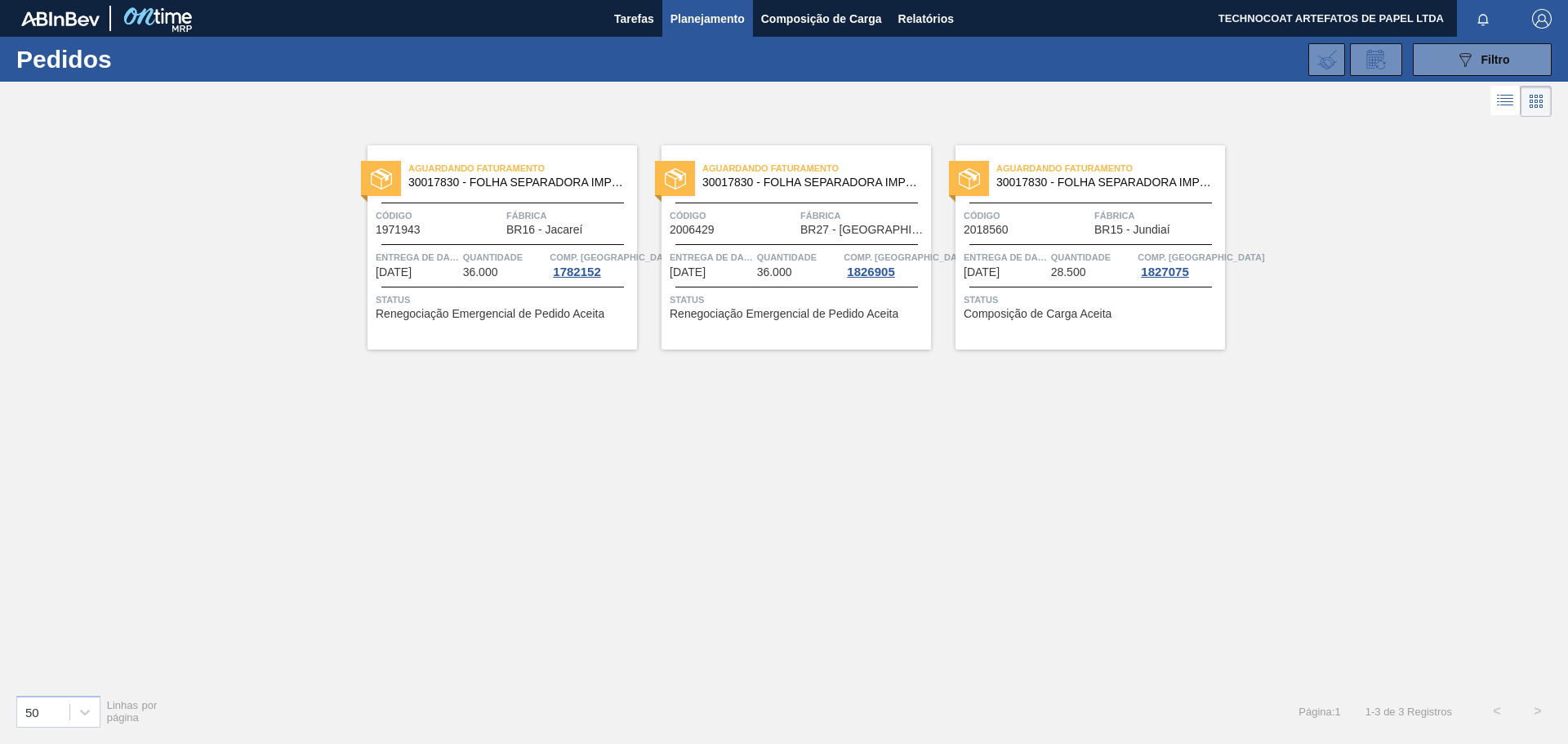
click at [1043, 161] on span "Aguardando Faturamento" at bounding box center [1110, 168] width 229 height 17
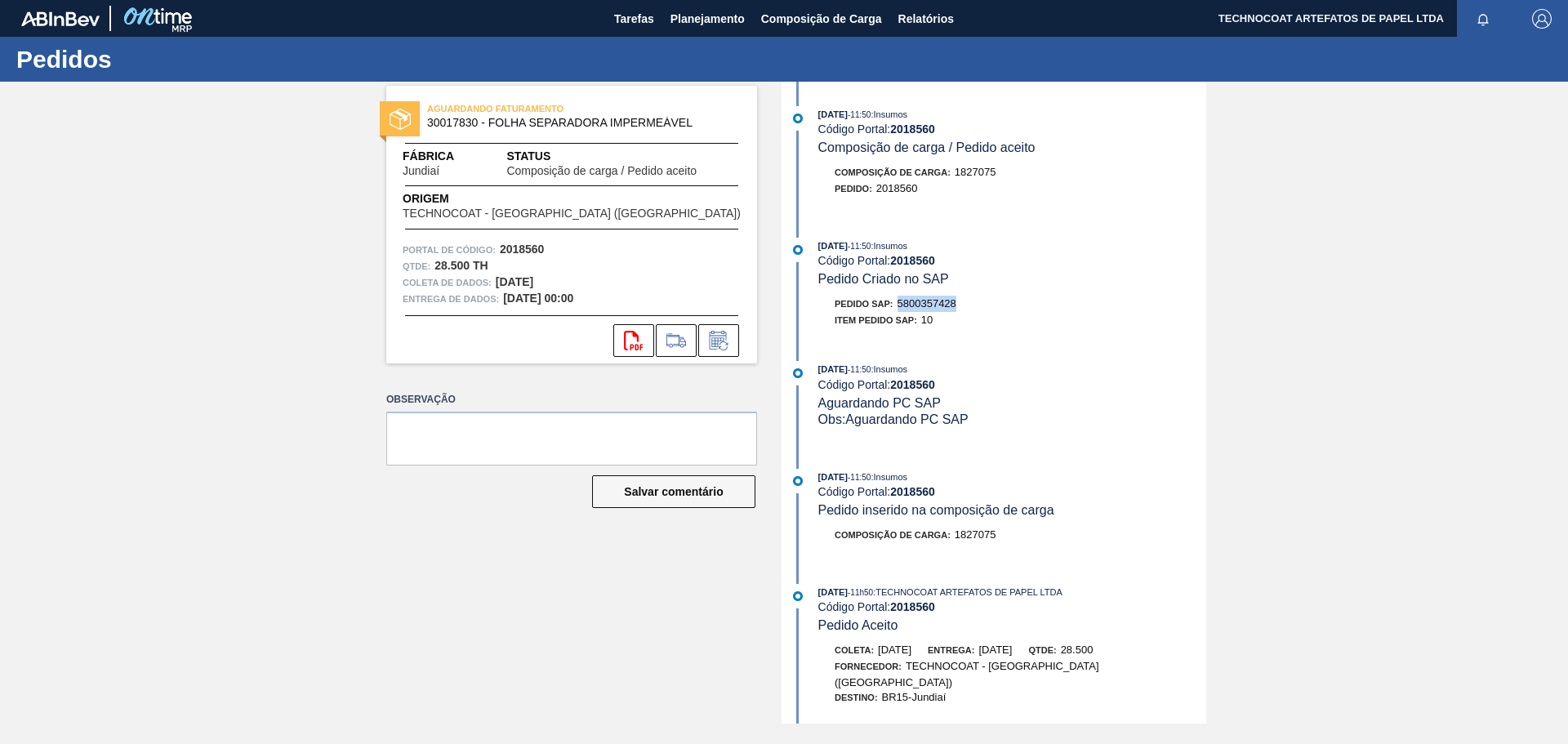
drag, startPoint x: 963, startPoint y: 305, endPoint x: 902, endPoint y: 307, distance: 61.0
click at [902, 307] on div "Pedido SAP: 5800357428" at bounding box center [1012, 304] width 388 height 17
copy font "5800357428"
click at [418, 637] on div "AGUARDANDO FATURAMENTO 30017830 - FOLHA SEPARADORA IMPERMEÁVEL Fábrica Jundiaí …" at bounding box center [560, 403] width 396 height 642
click at [705, 22] on font "Planejamento" at bounding box center [707, 18] width 74 height 13
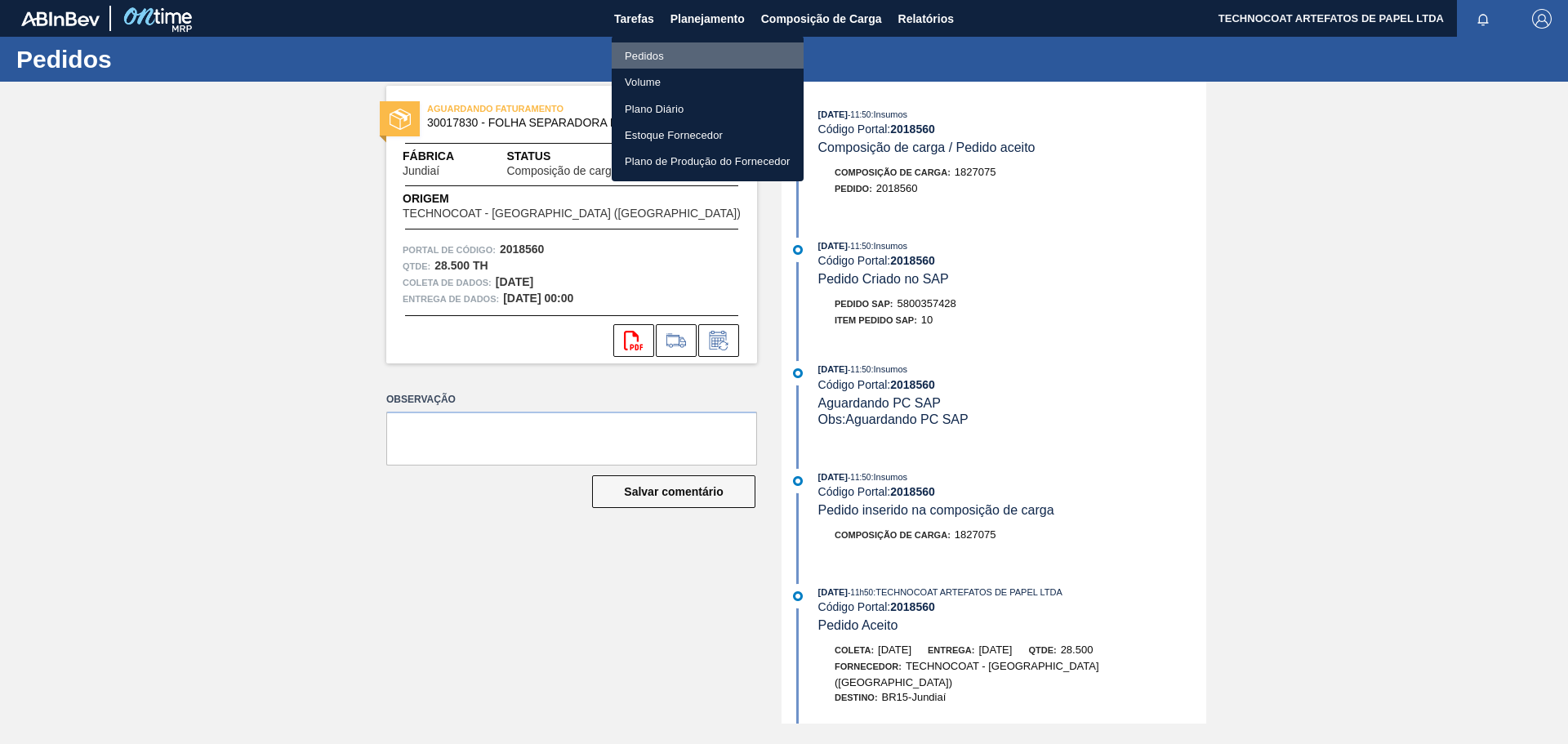
click at [693, 50] on li "Pedidos" at bounding box center [707, 55] width 192 height 26
